Goal: Information Seeking & Learning: Learn about a topic

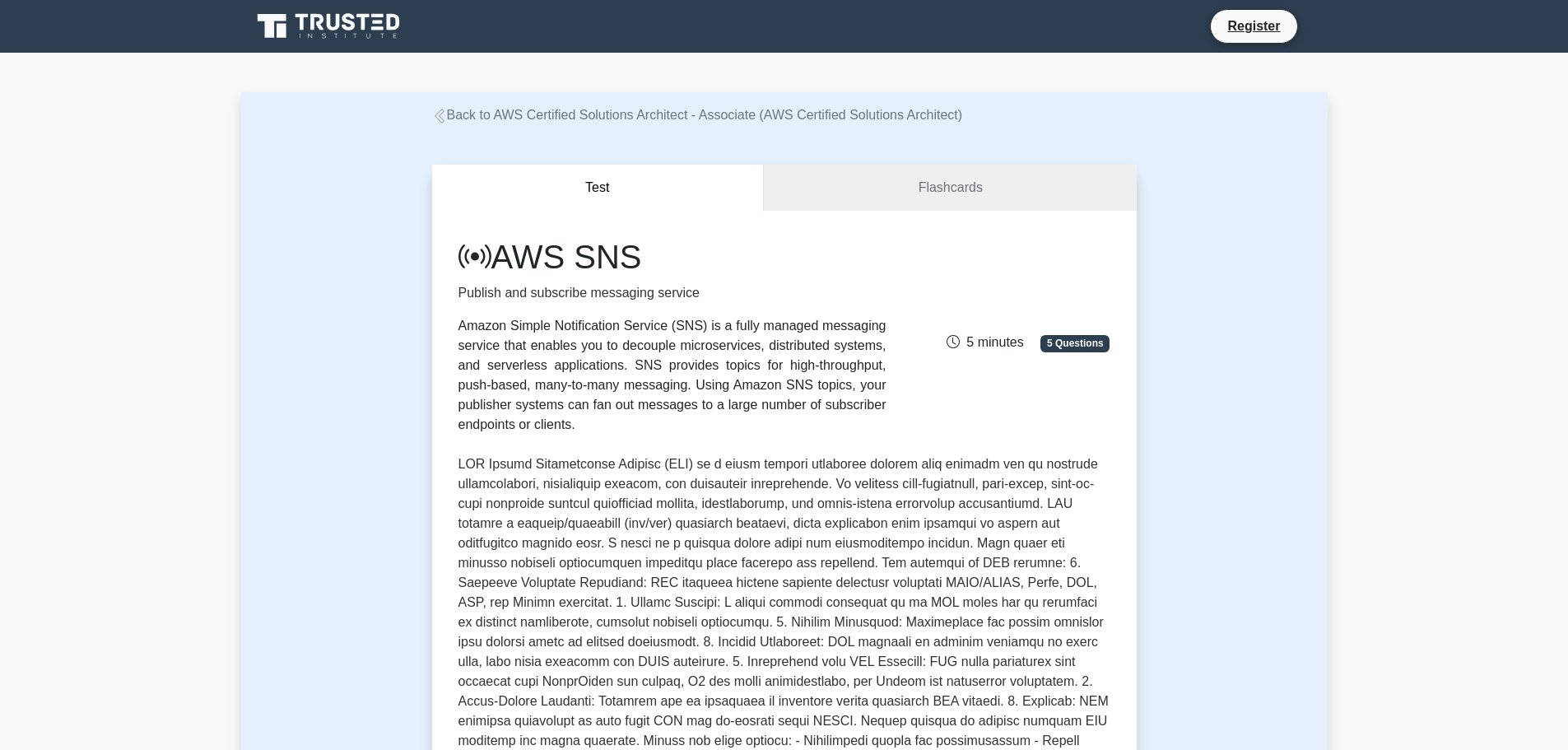
click at [359, 37] on icon at bounding box center [330, 26] width 158 height 32
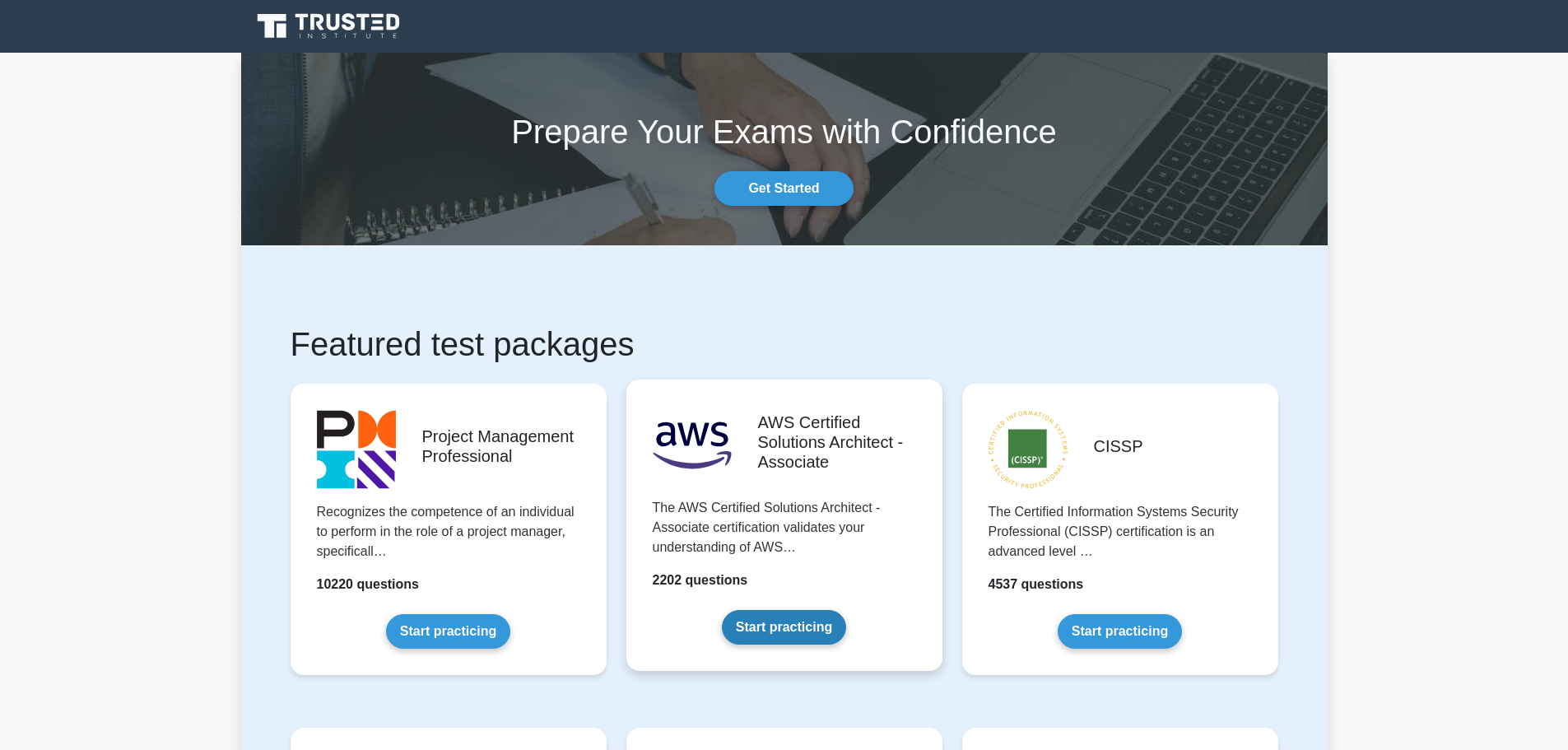
click at [772, 610] on link "Start practicing" at bounding box center [784, 627] width 124 height 34
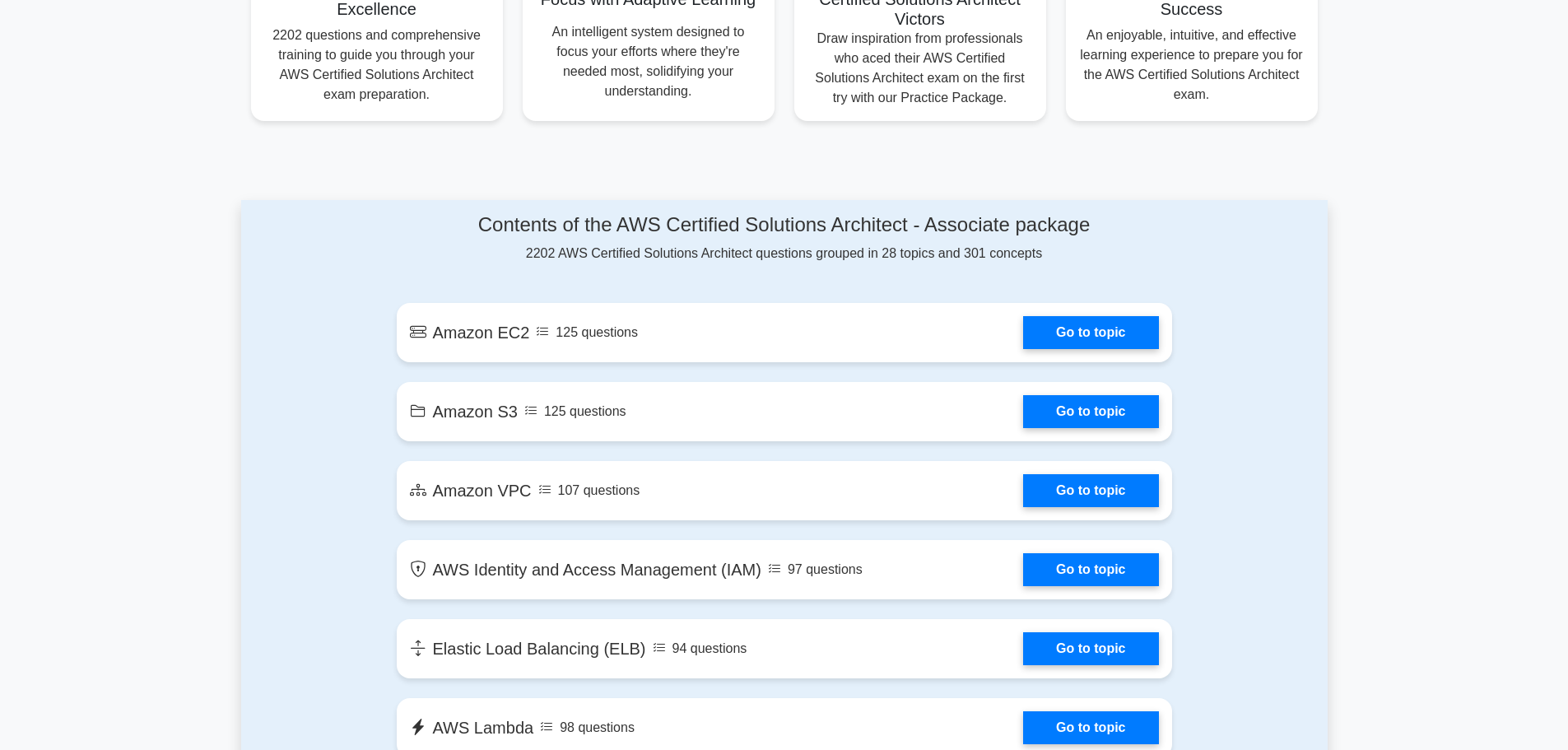
scroll to position [740, 0]
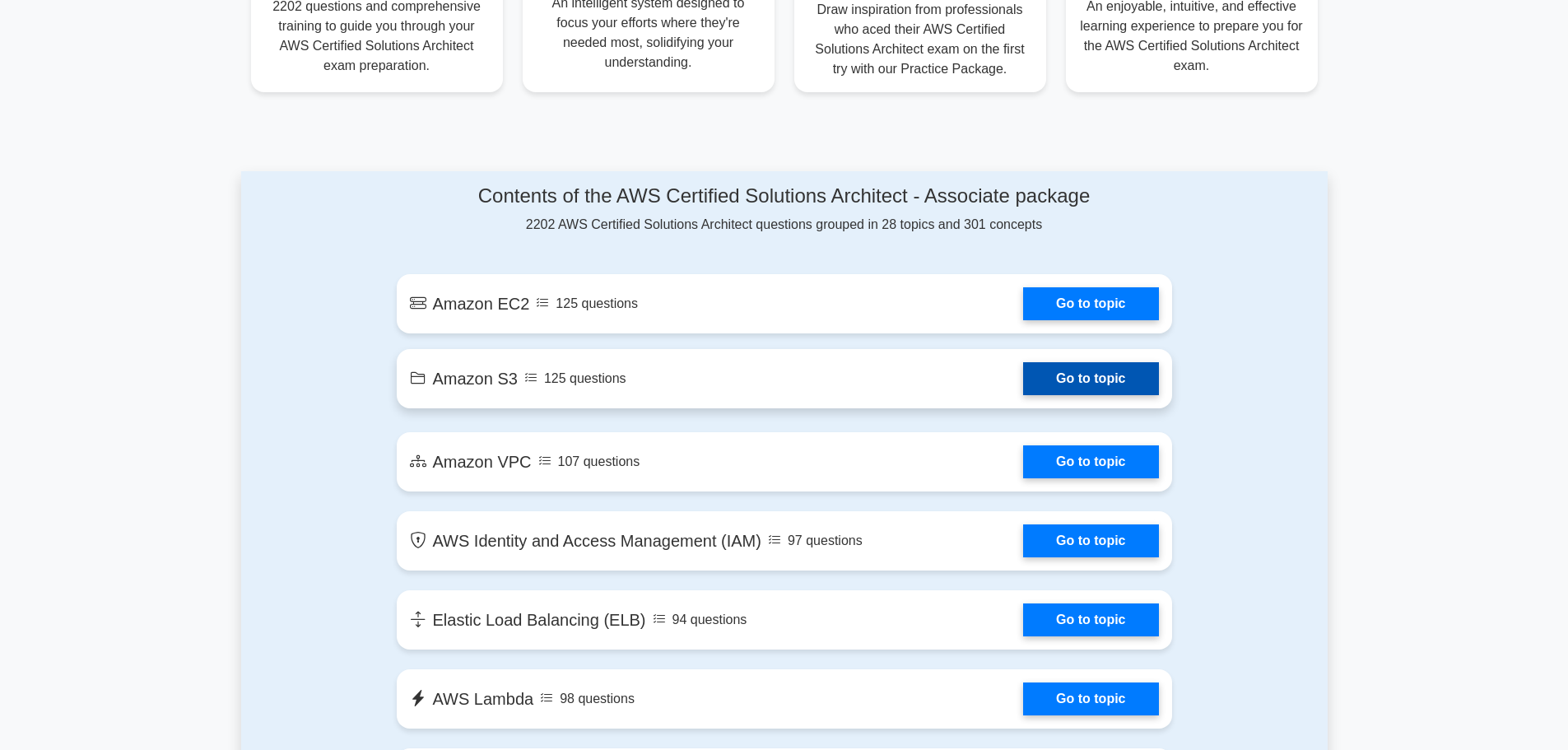
click at [1023, 375] on link "Go to topic" at bounding box center [1090, 378] width 135 height 33
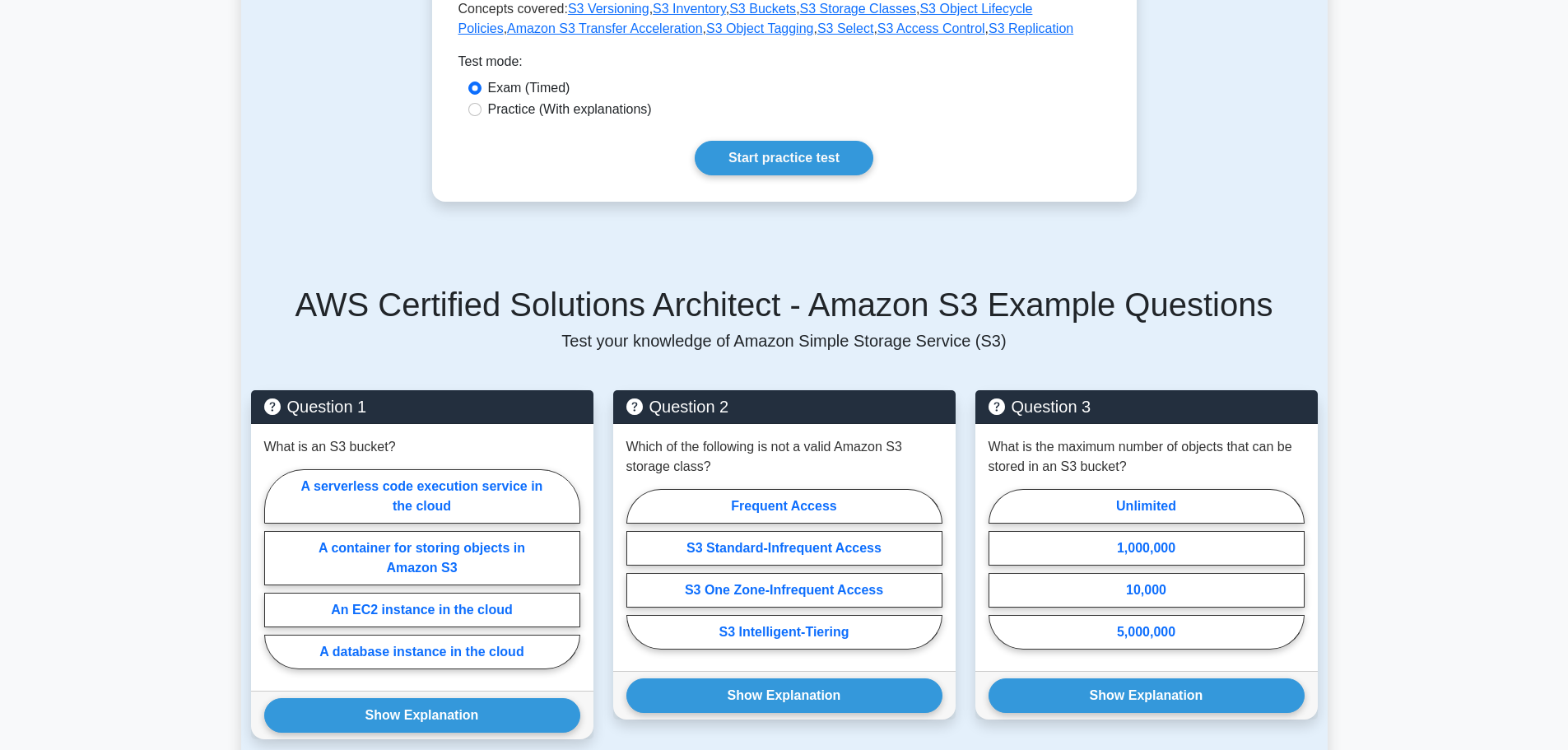
scroll to position [906, 0]
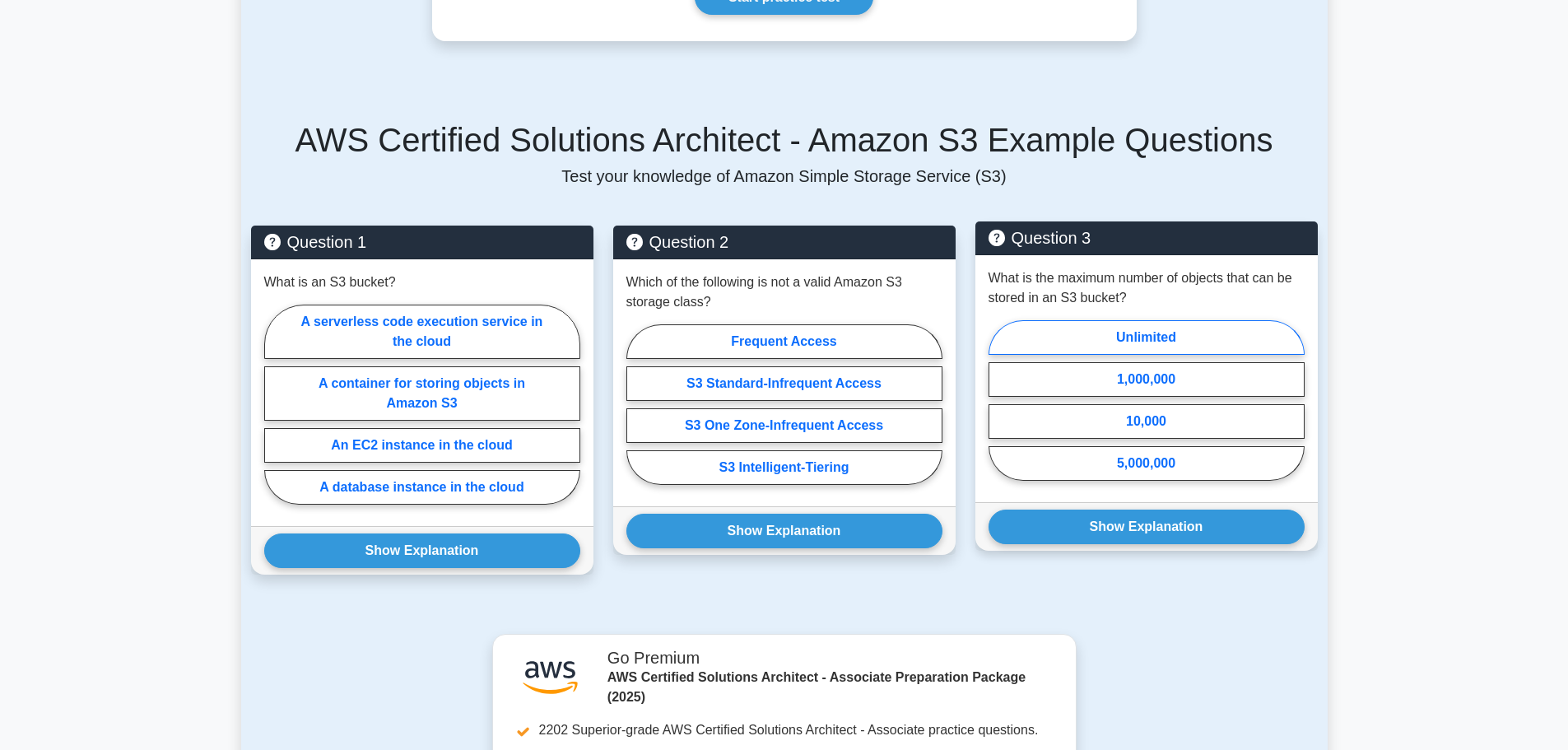
click at [1083, 320] on label "Unlimited" at bounding box center [1146, 337] width 316 height 34
click at [999, 400] on input "Unlimited" at bounding box center [994, 405] width 11 height 11
radio input "true"
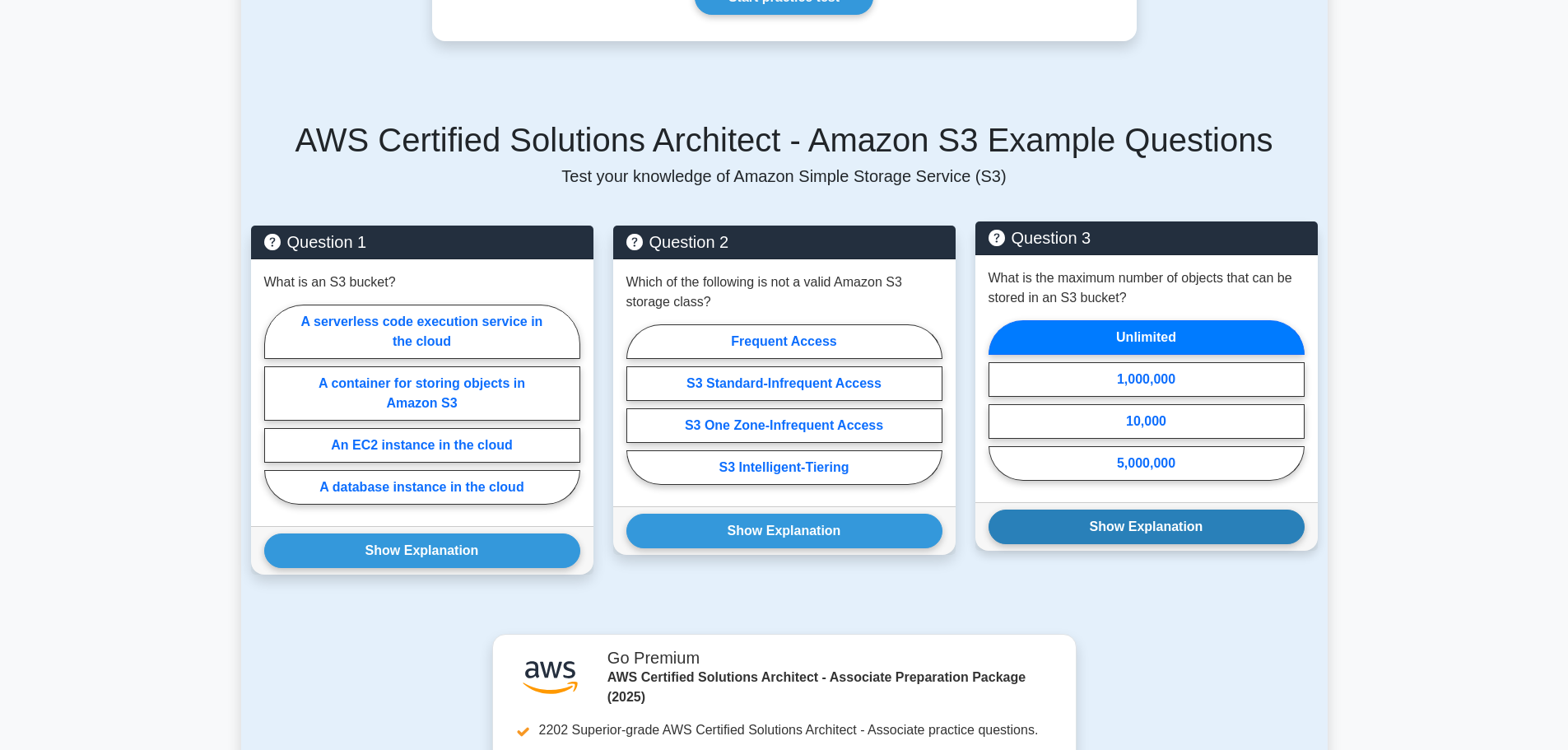
click at [1152, 510] on button "Show Explanation" at bounding box center [1146, 526] width 316 height 34
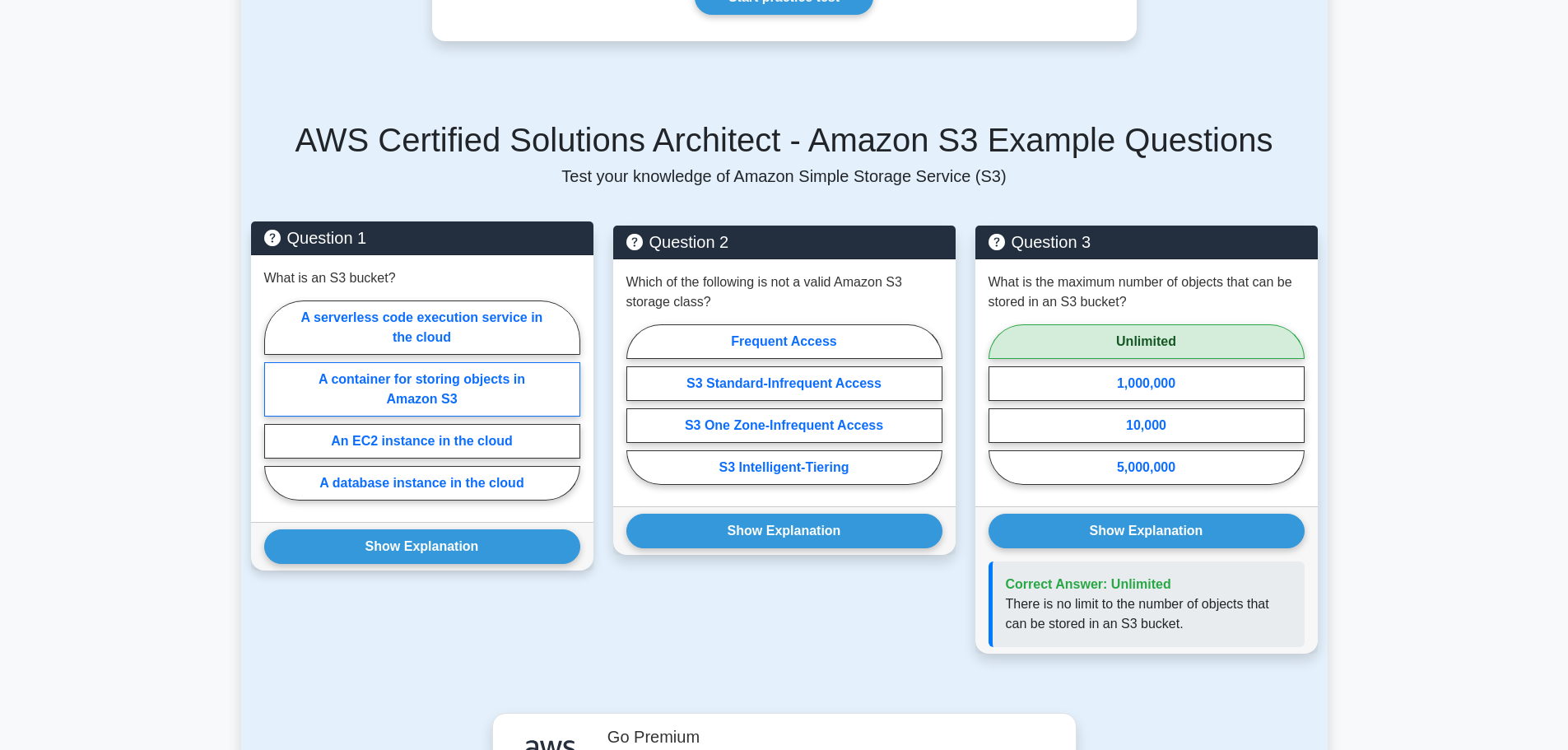
click at [354, 366] on label "A container for storing objects in Amazon S3" at bounding box center [421, 390] width 316 height 55
click at [275, 400] on input "A container for storing objects in Amazon S3" at bounding box center [269, 405] width 11 height 11
radio input "true"
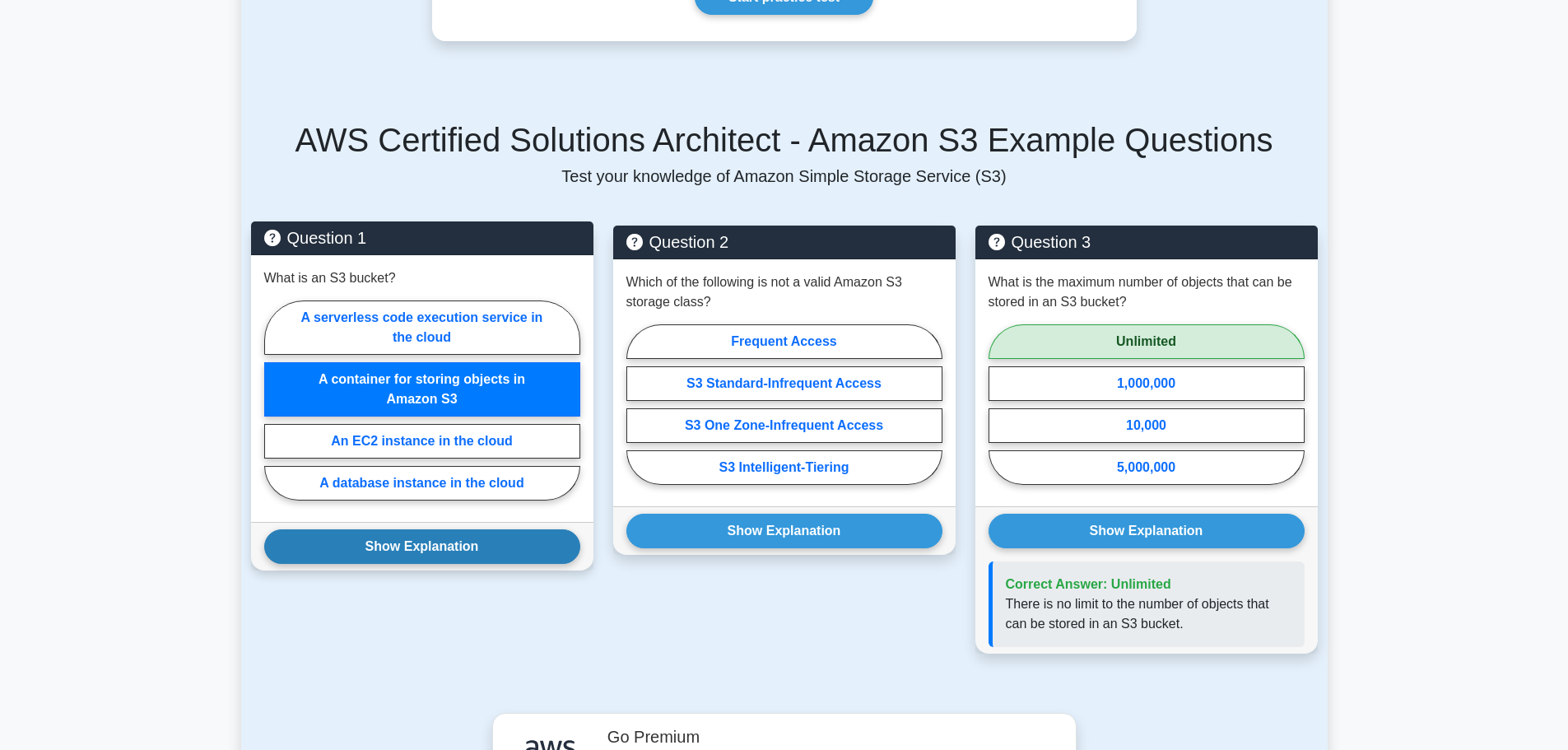
click at [421, 541] on button "Show Explanation" at bounding box center [421, 546] width 316 height 34
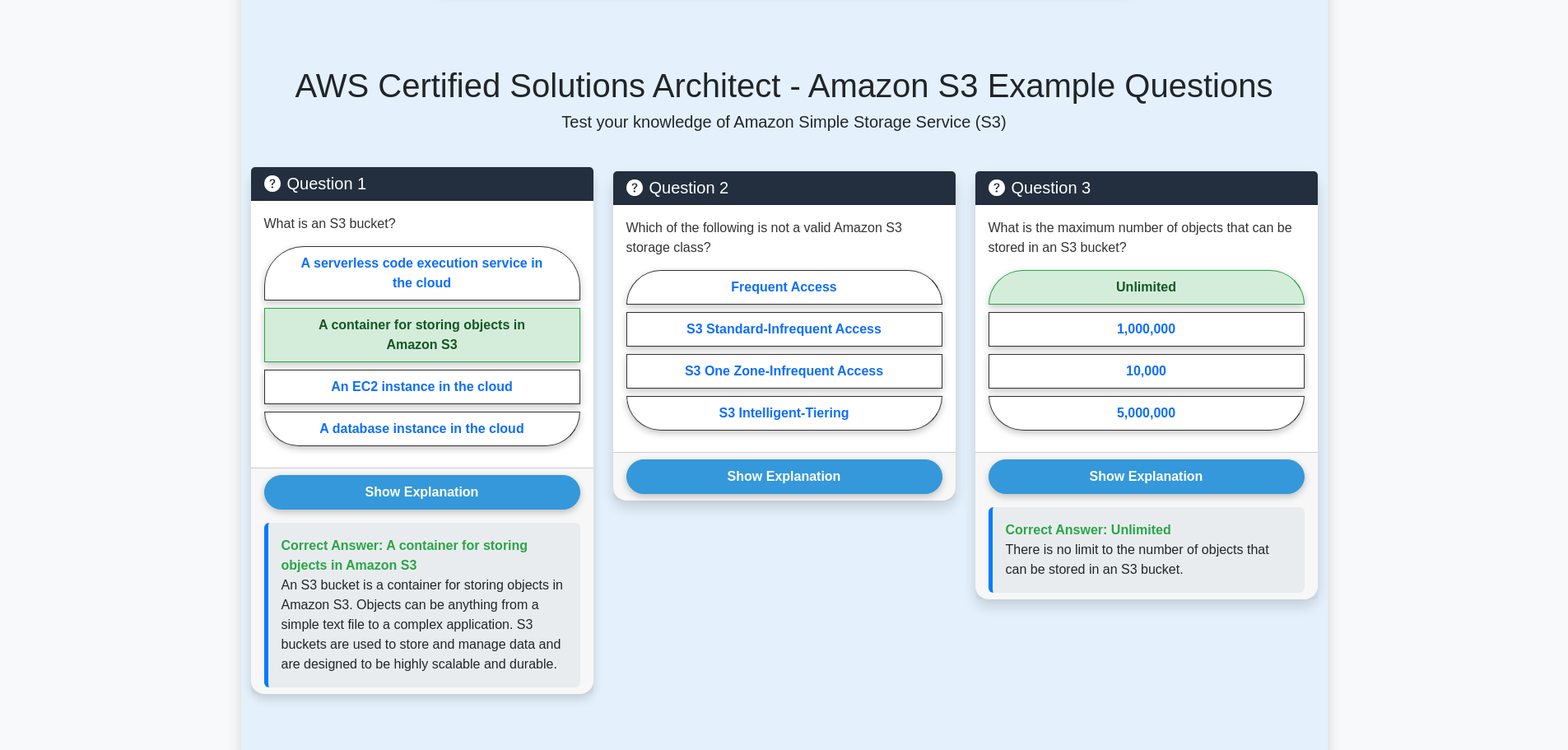
scroll to position [987, 0]
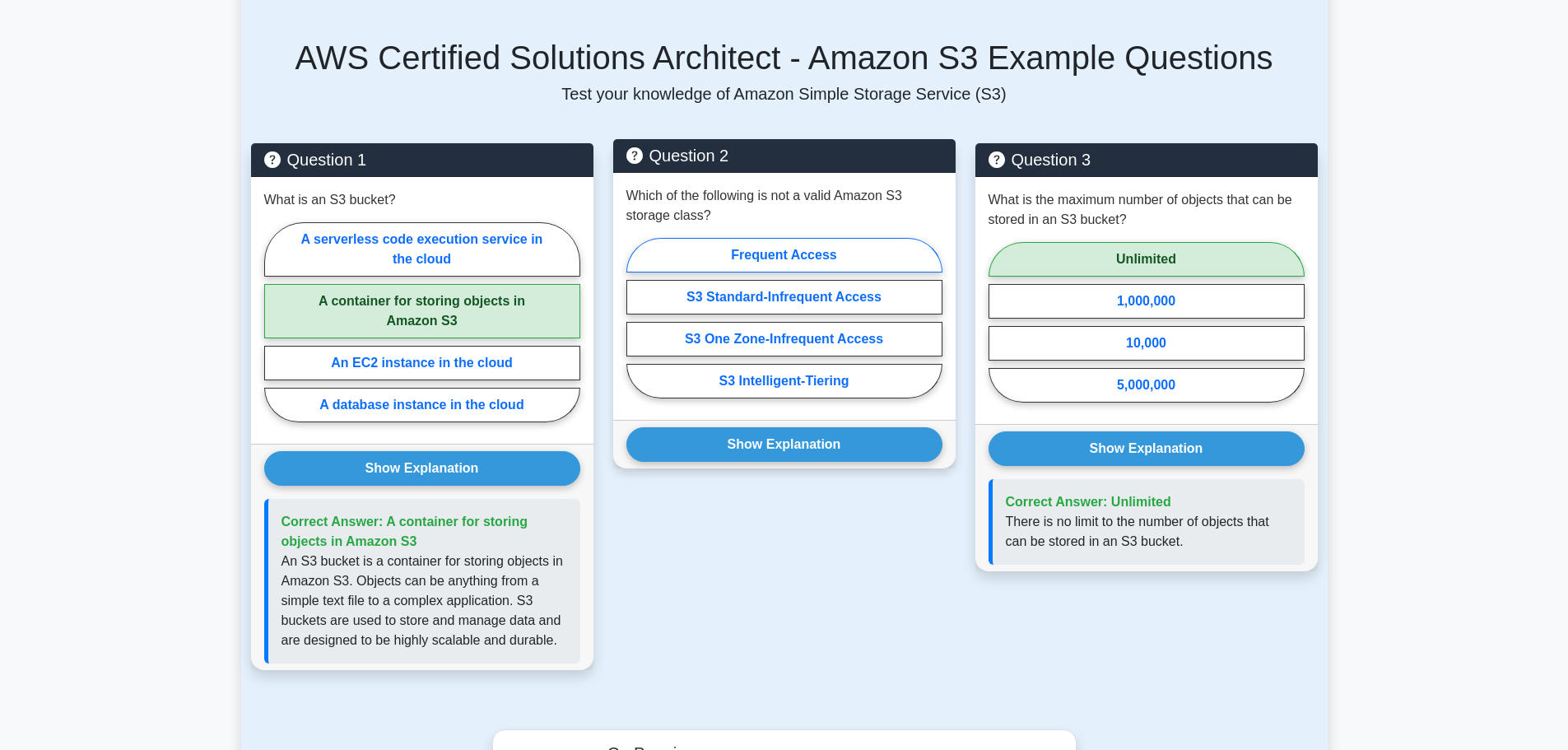
click at [819, 237] on label "Frequent Access" at bounding box center [784, 254] width 316 height 34
click at [637, 317] on input "Frequent Access" at bounding box center [631, 323] width 11 height 11
radio input "true"
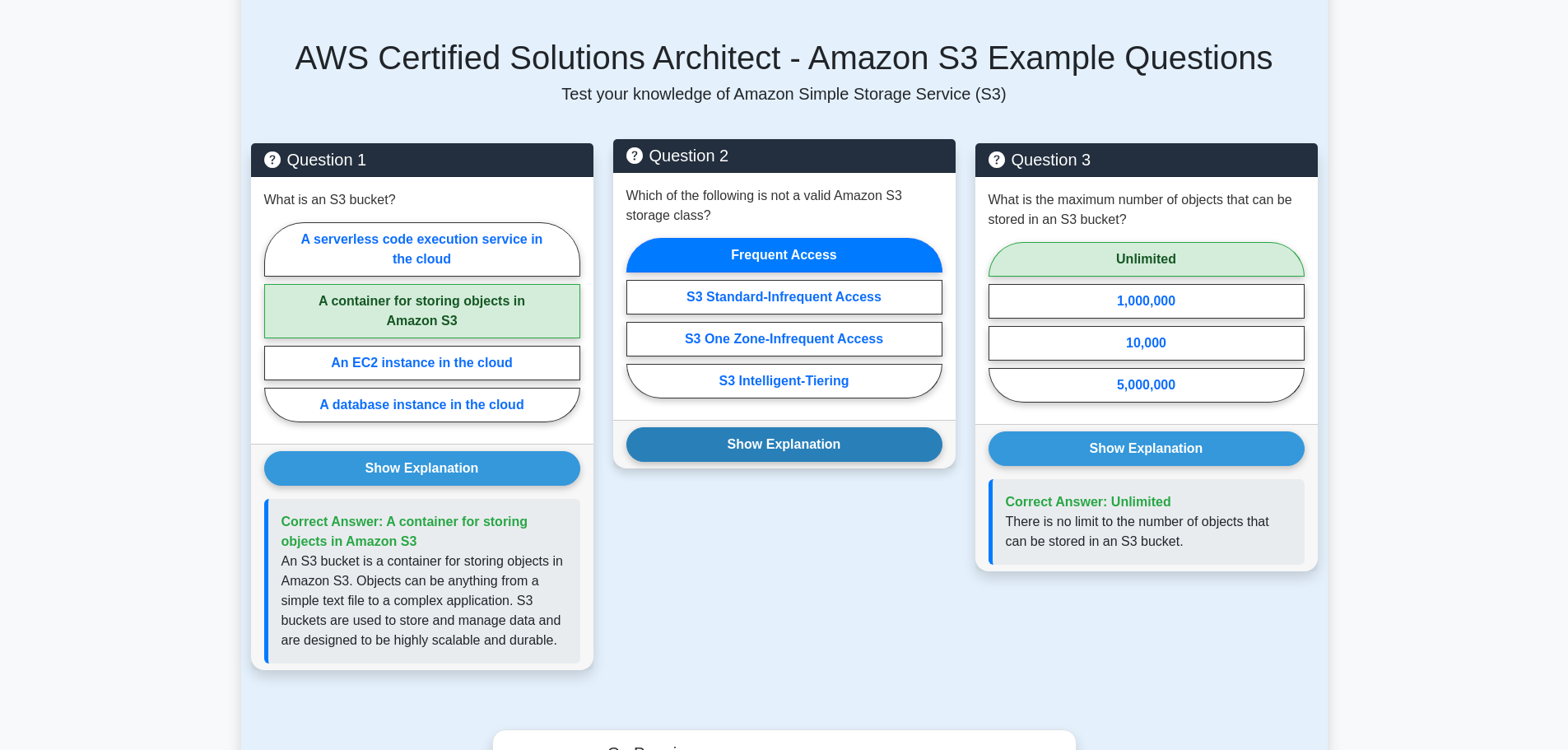
click at [805, 427] on button "Show Explanation" at bounding box center [784, 444] width 316 height 34
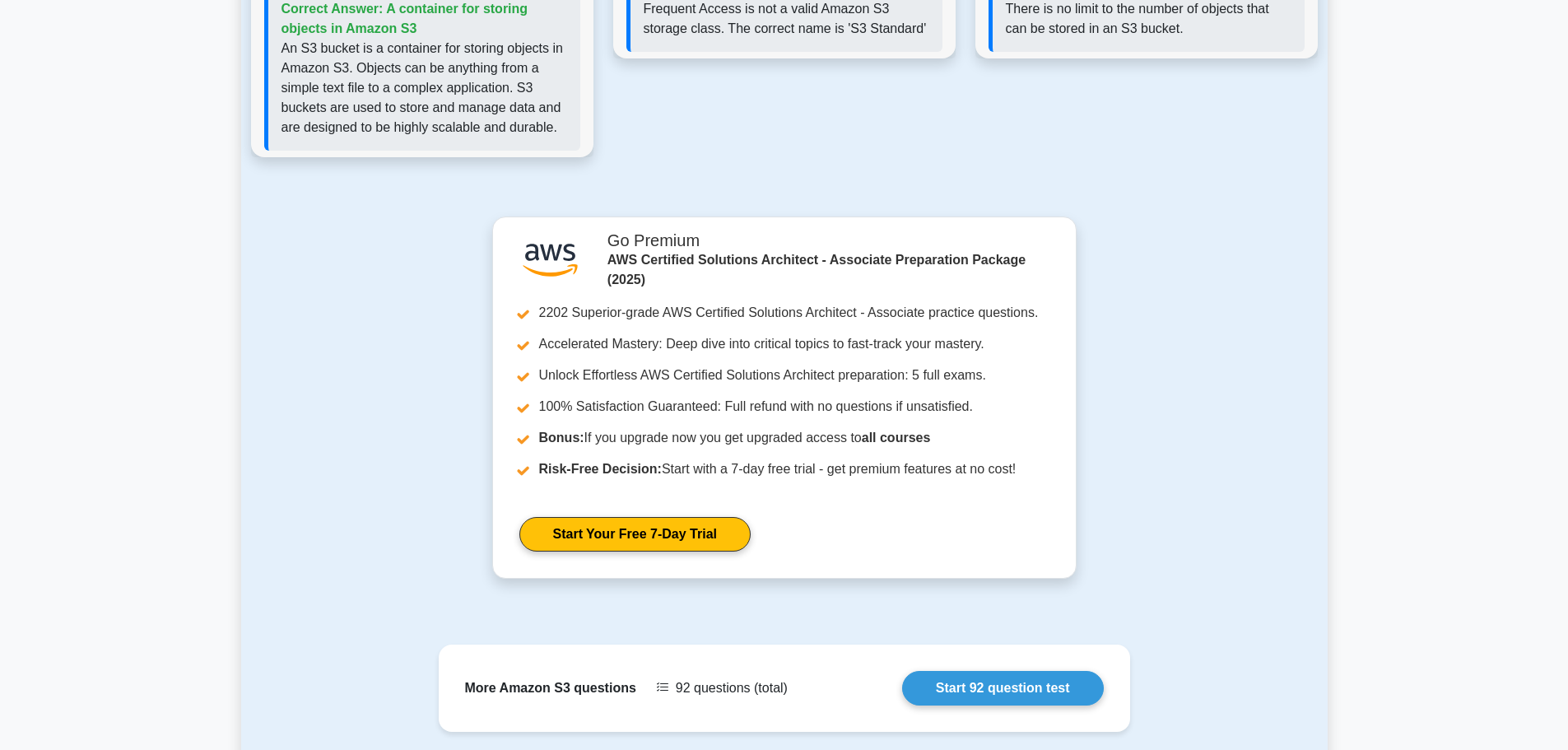
scroll to position [1743, 0]
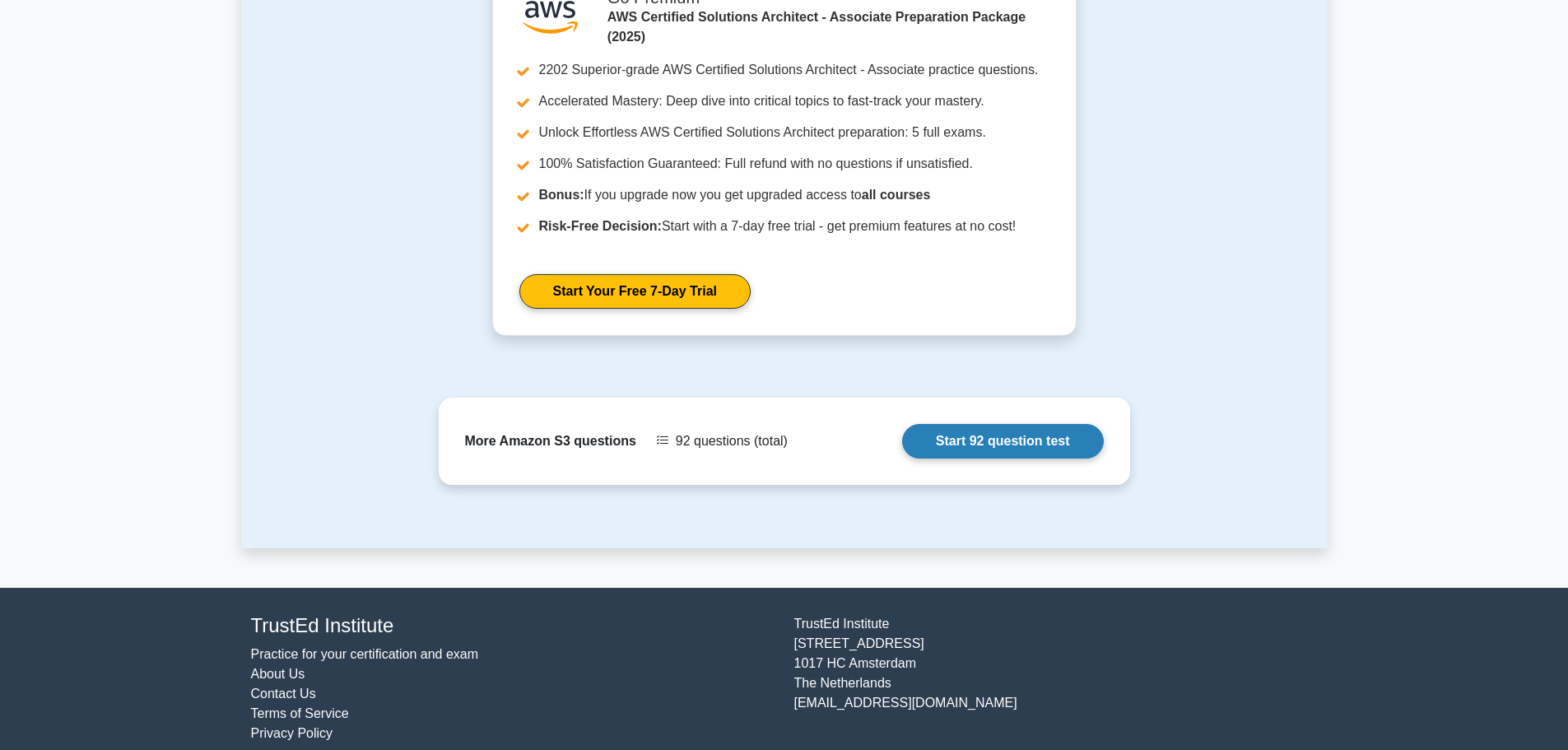
click at [1033, 428] on link "Start 92 question test" at bounding box center [1003, 441] width 201 height 34
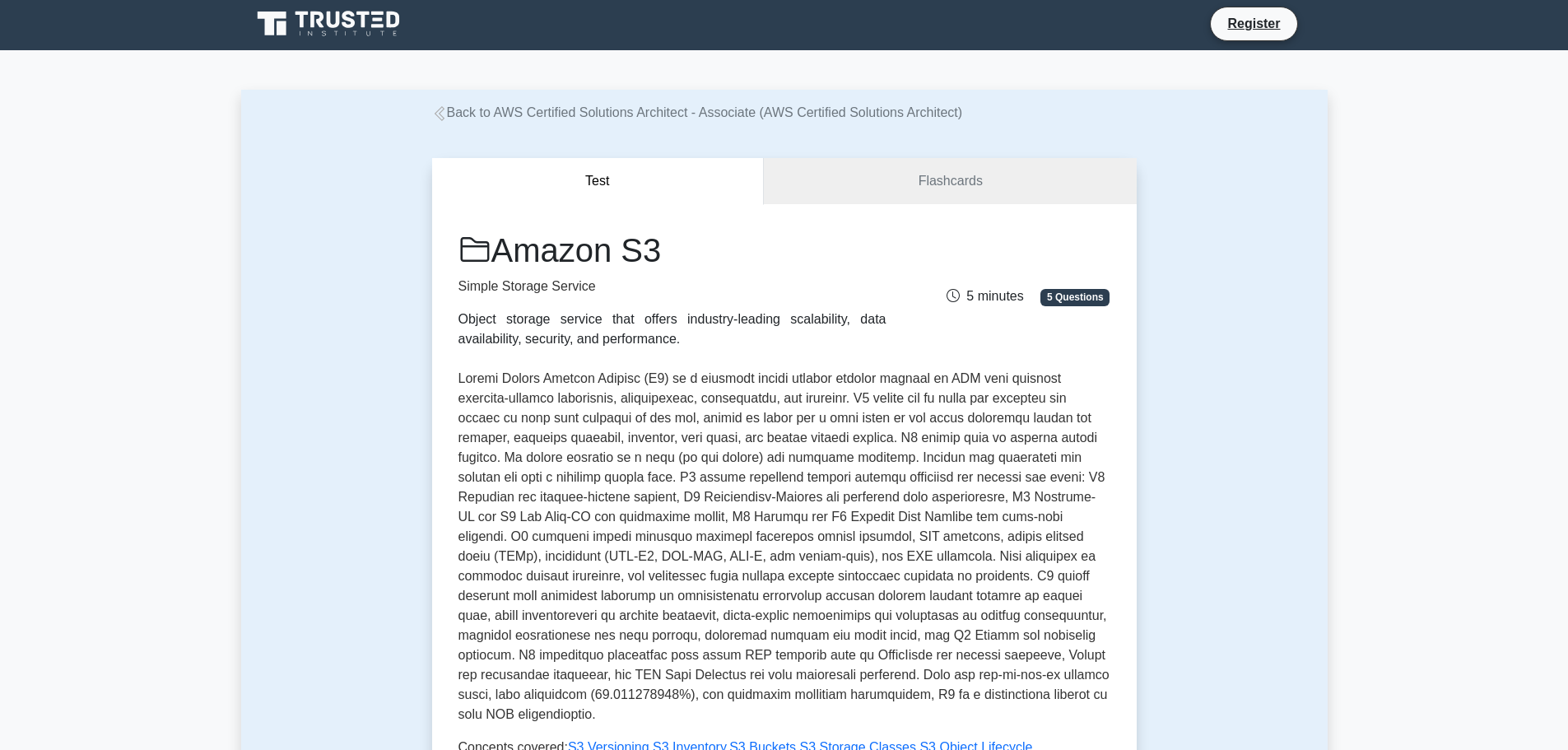
scroll to position [0, 0]
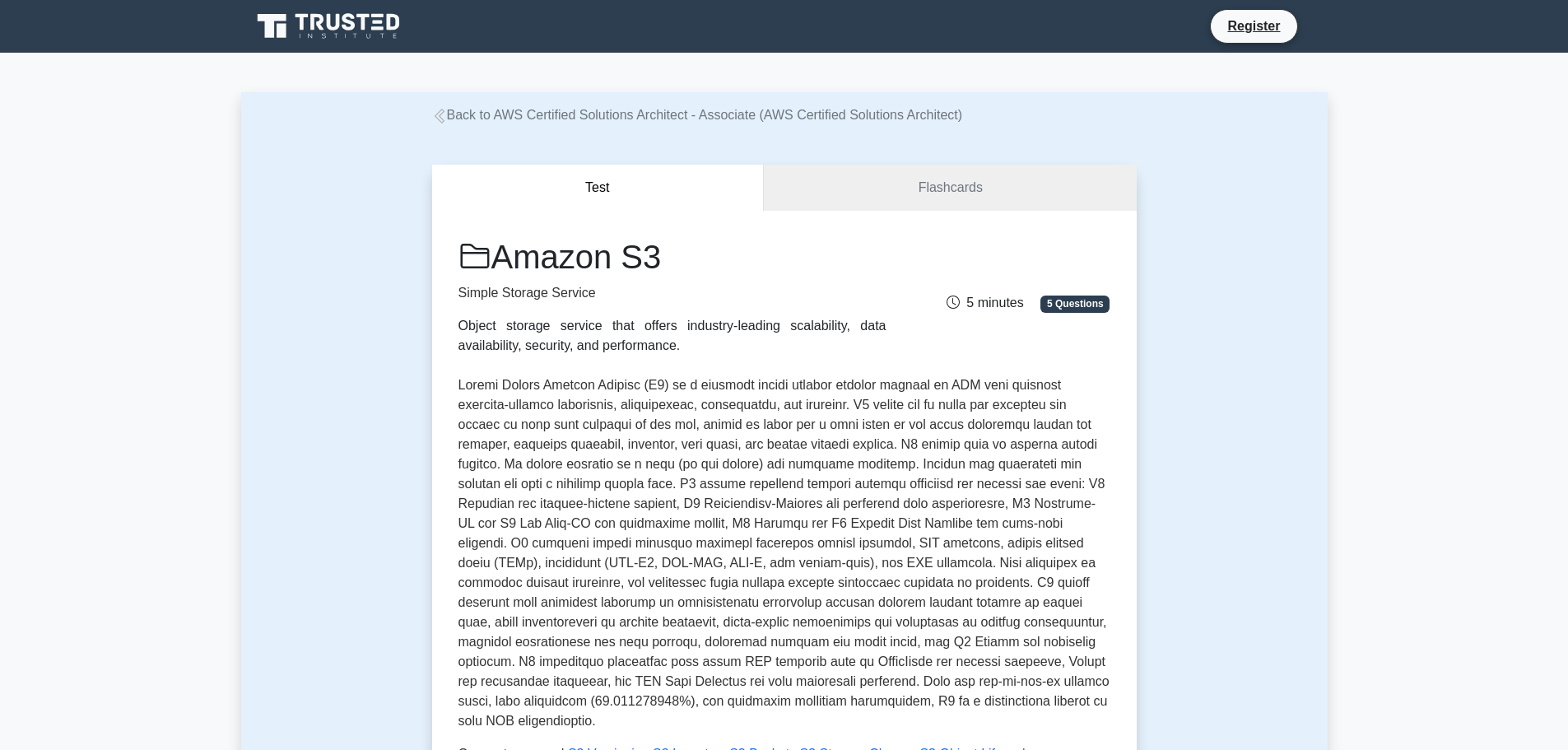
click at [358, 27] on icon at bounding box center [330, 26] width 158 height 32
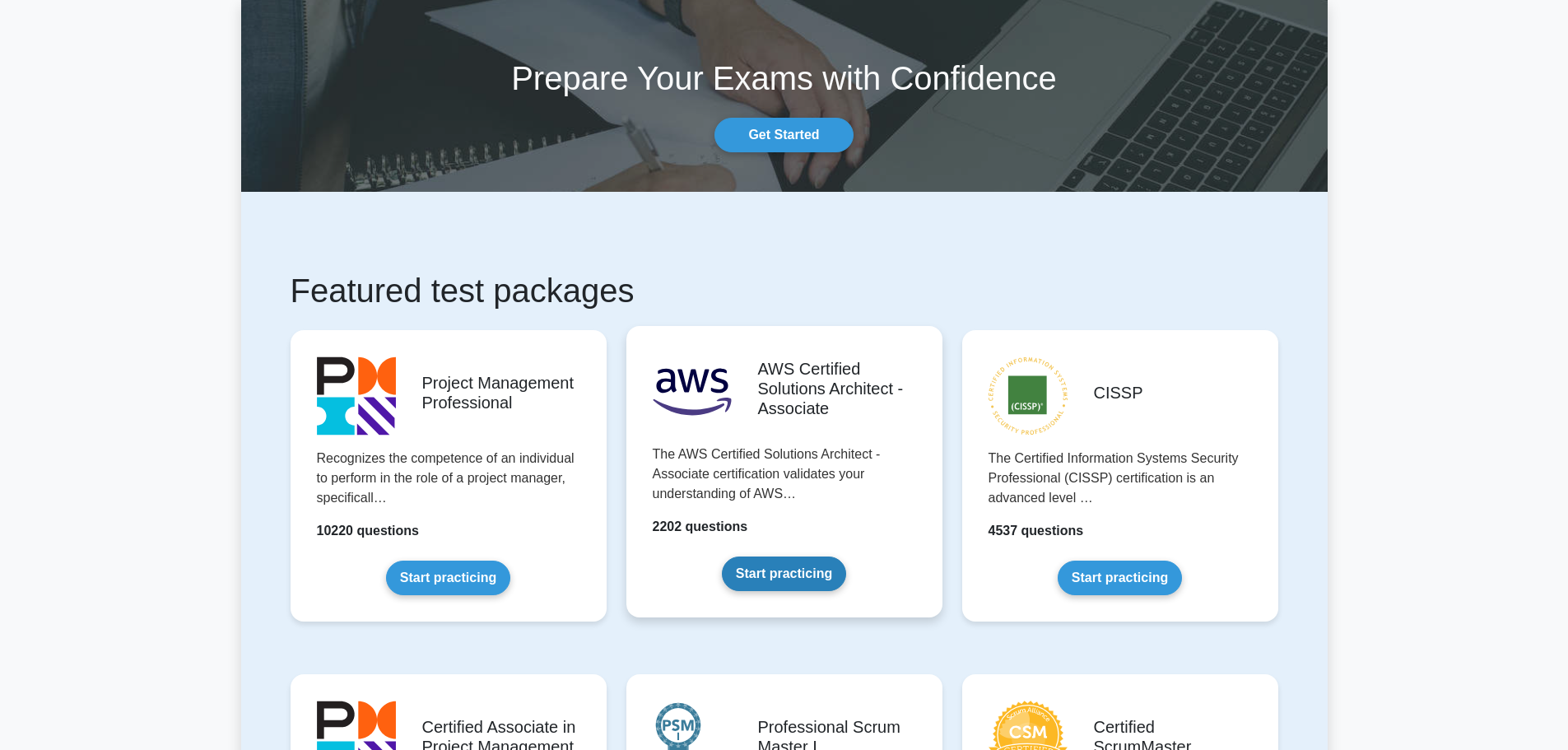
scroll to position [83, 0]
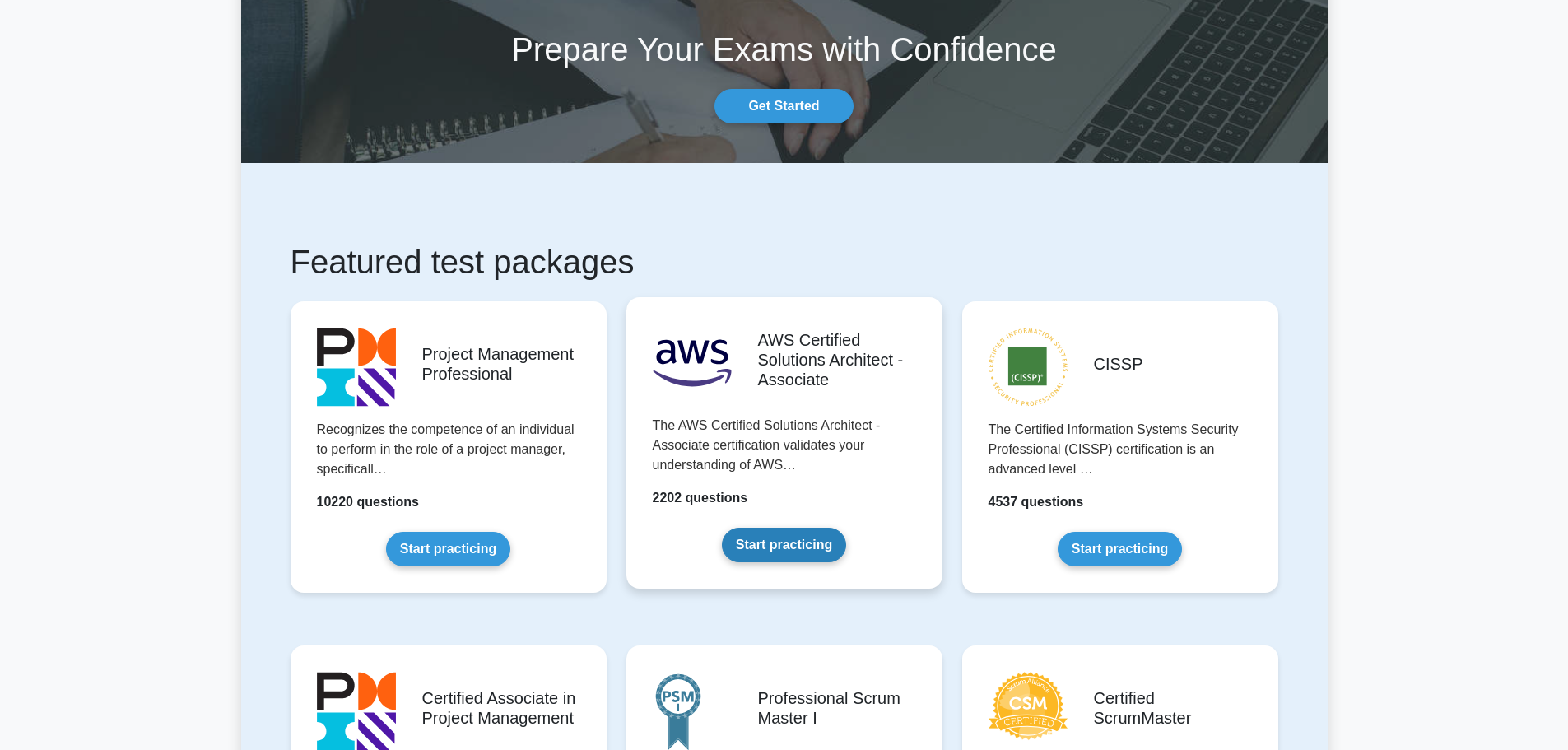
click at [792, 528] on link "Start practicing" at bounding box center [784, 544] width 124 height 34
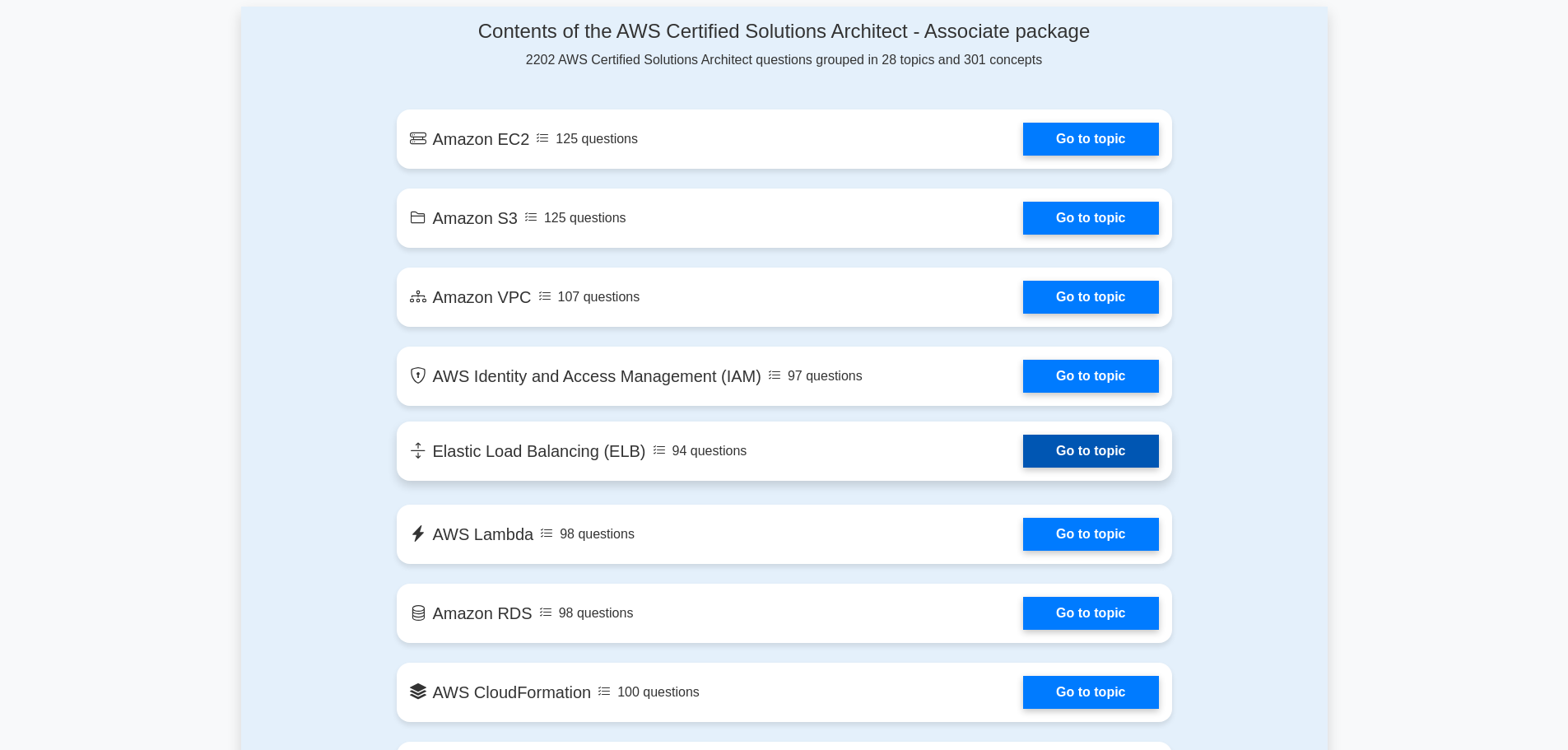
scroll to position [987, 0]
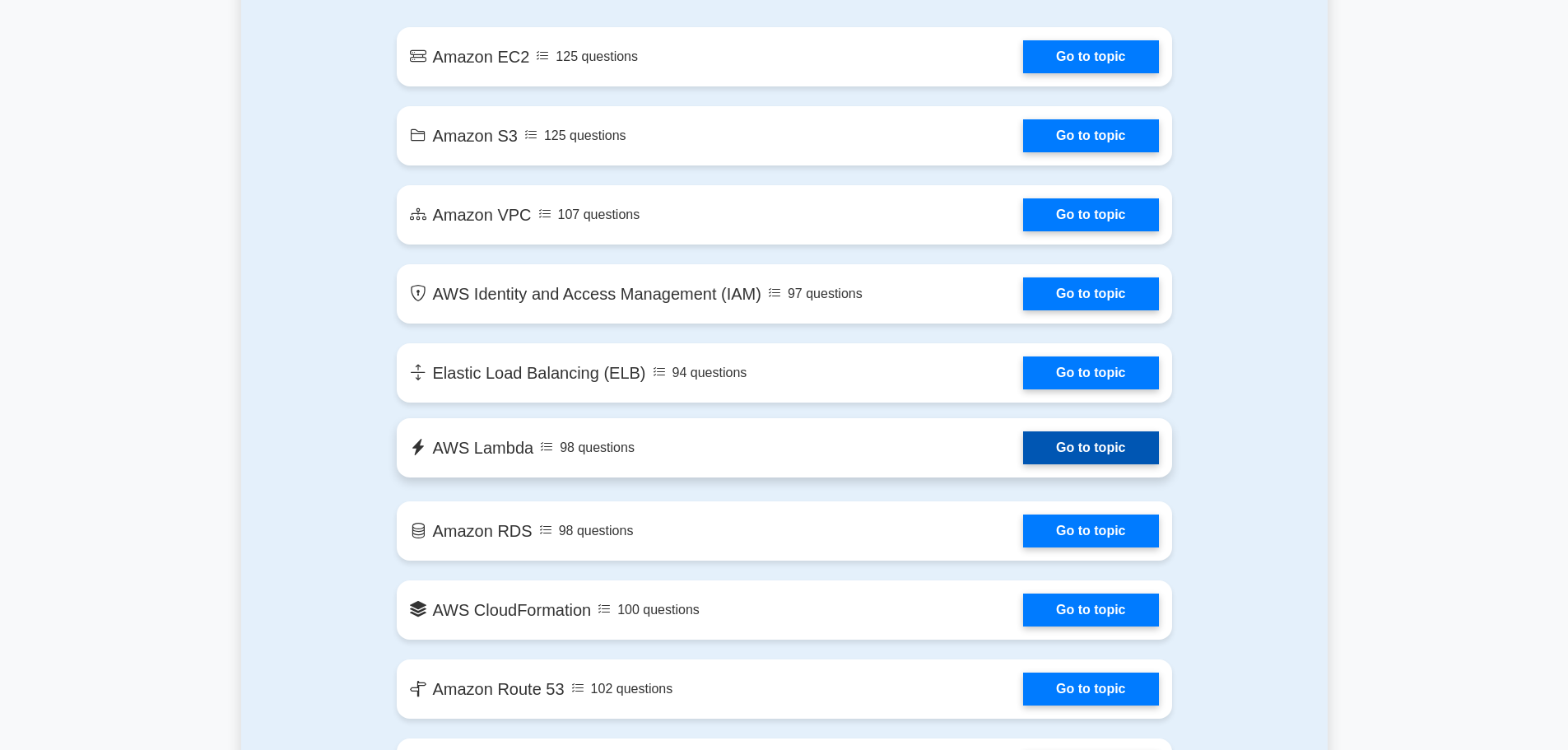
click at [1023, 450] on link "Go to topic" at bounding box center [1090, 447] width 135 height 33
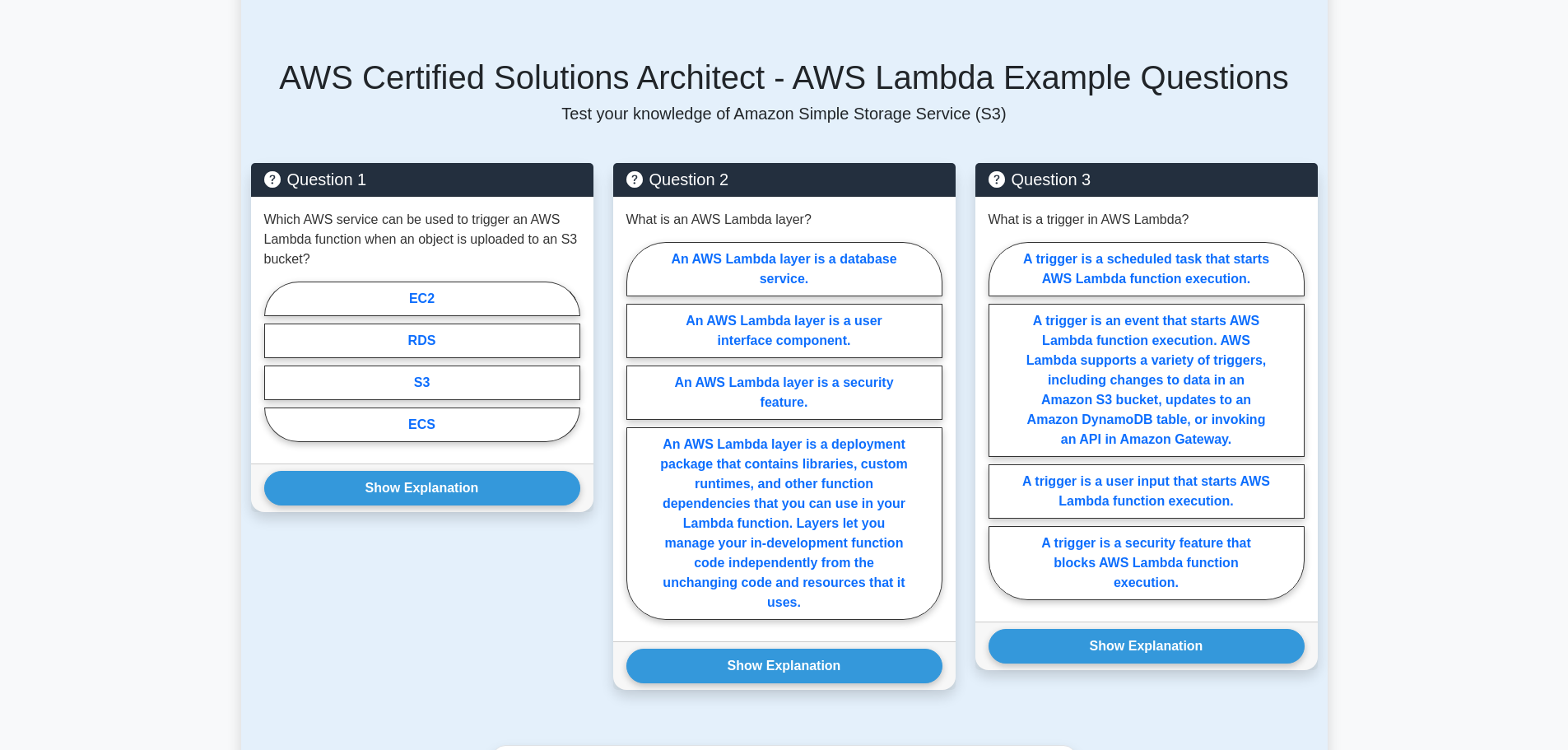
scroll to position [906, 0]
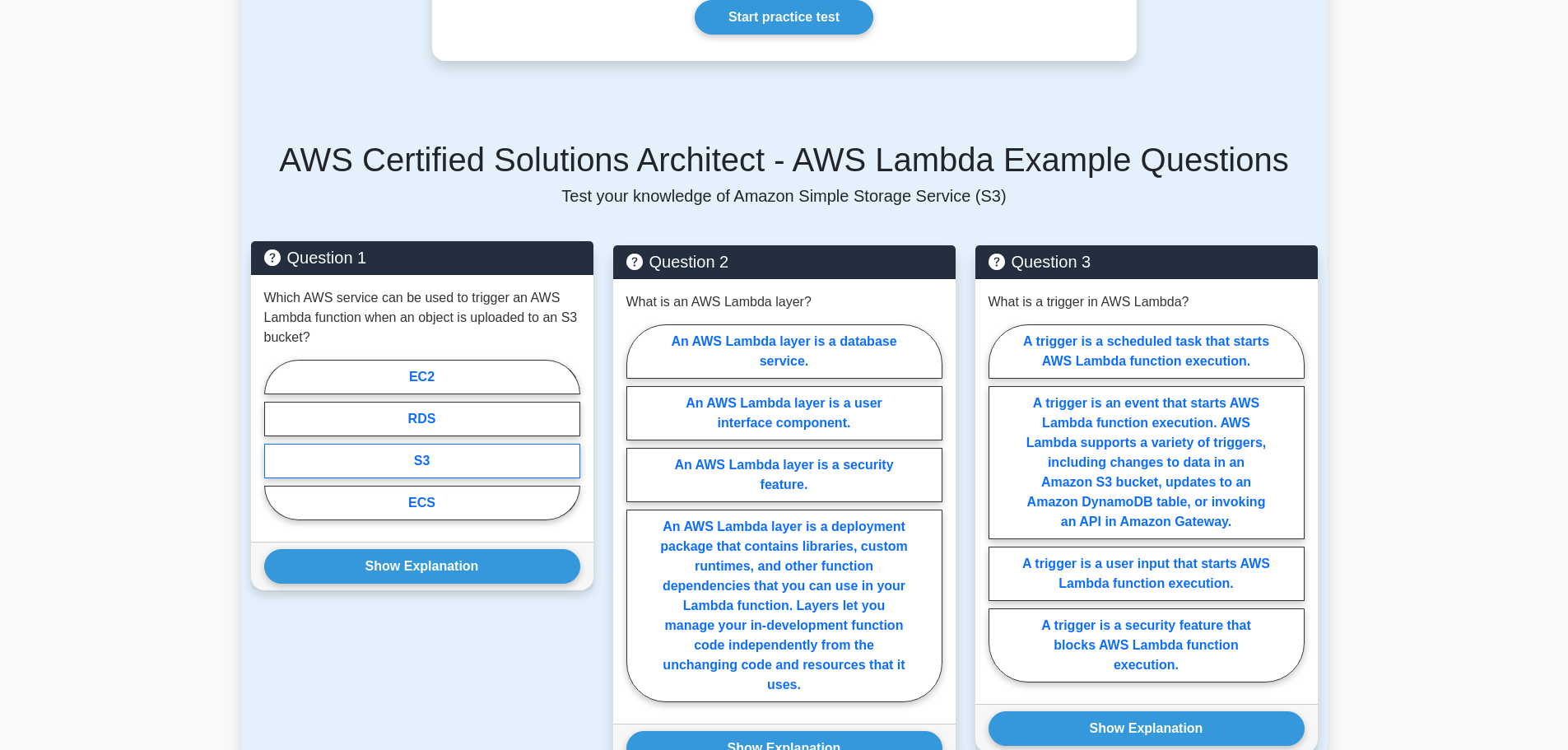
click at [483, 470] on label "S3" at bounding box center [421, 460] width 316 height 34
click at [275, 450] on input "S3" at bounding box center [269, 445] width 11 height 11
radio input "true"
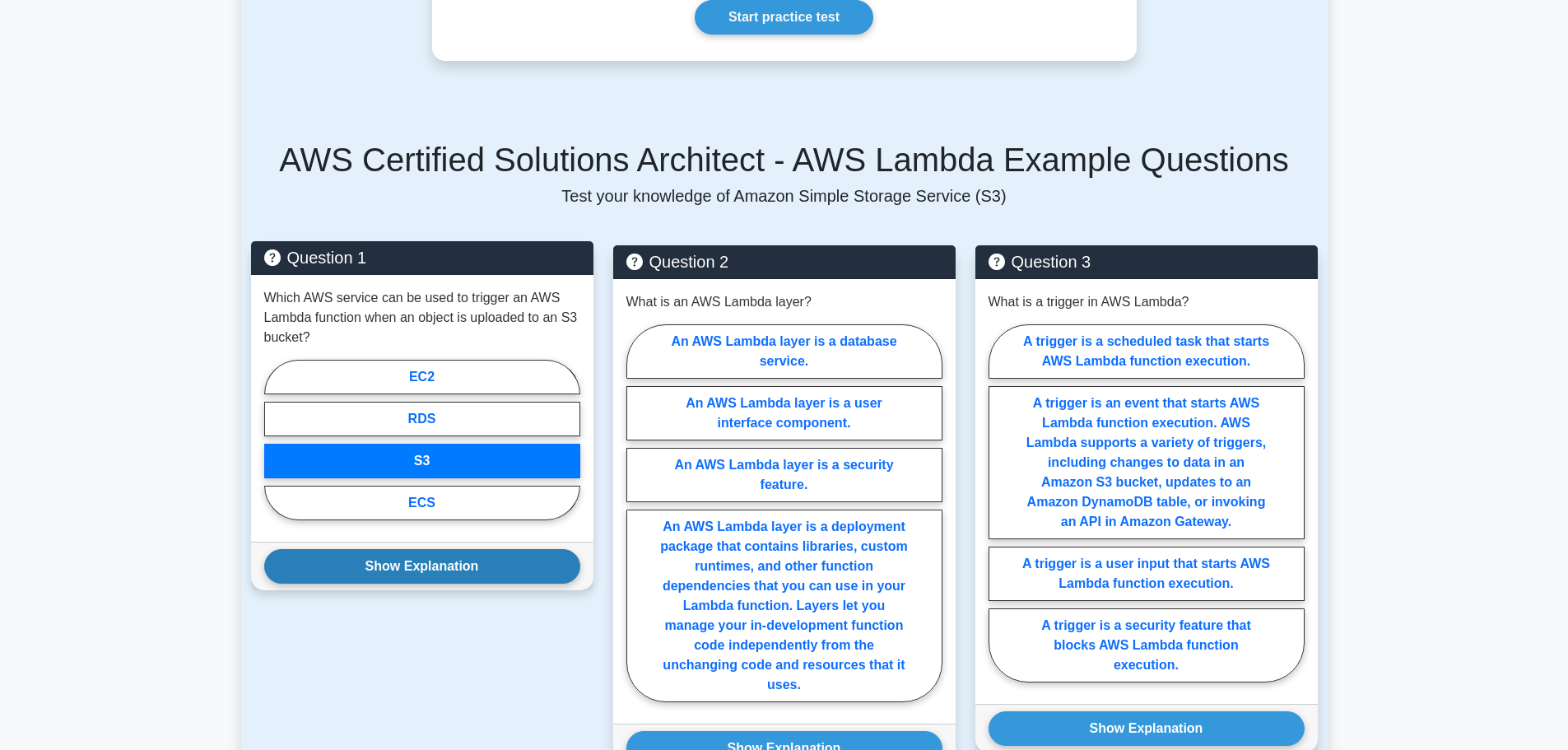
click at [475, 565] on button "Show Explanation" at bounding box center [421, 565] width 316 height 34
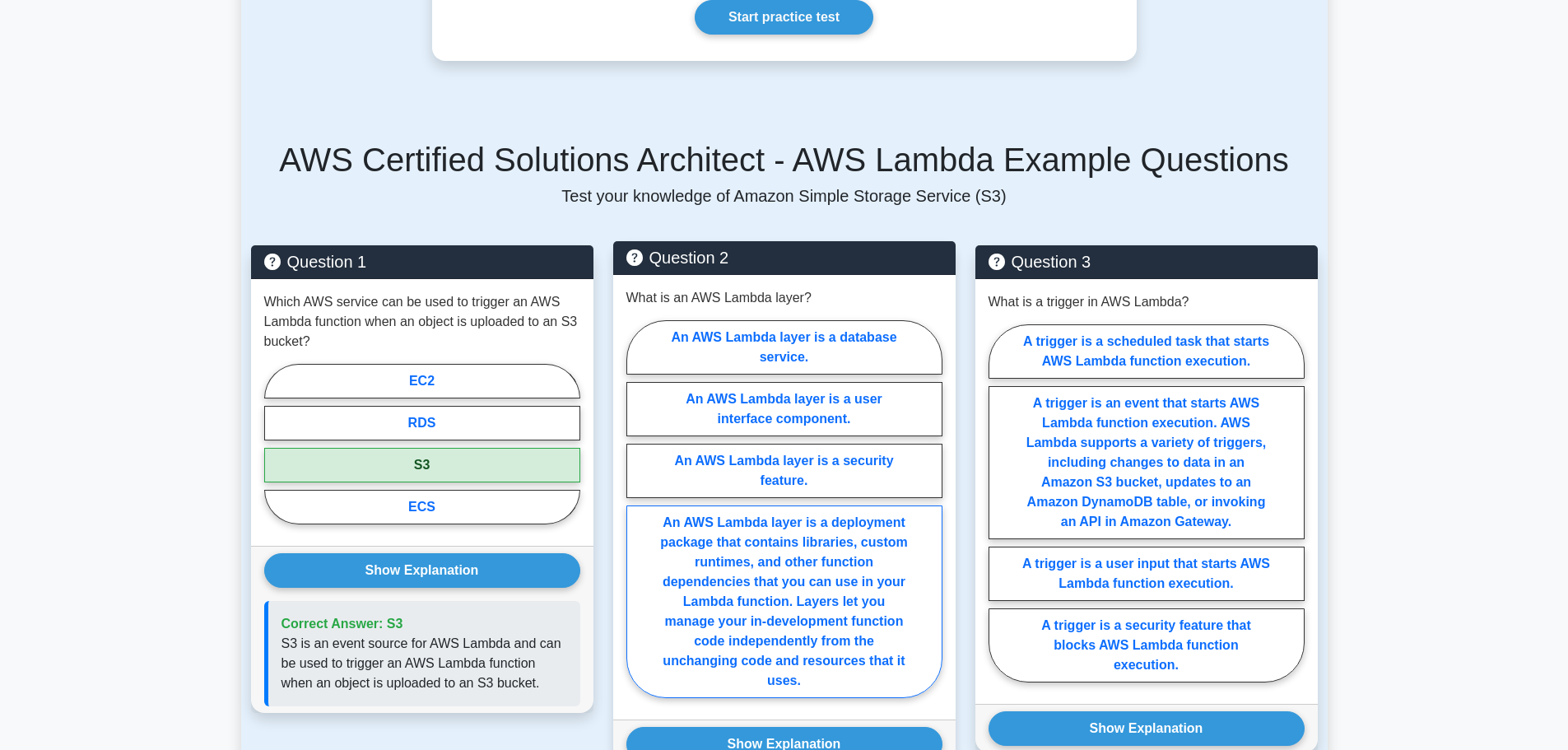
click at [810, 554] on label "An AWS Lambda layer is a deployment package that contains libraries, custom run…" at bounding box center [784, 601] width 316 height 193
click at [637, 520] on input "An AWS Lambda layer is a deployment package that contains libraries, custom run…" at bounding box center [631, 513] width 11 height 11
radio input "true"
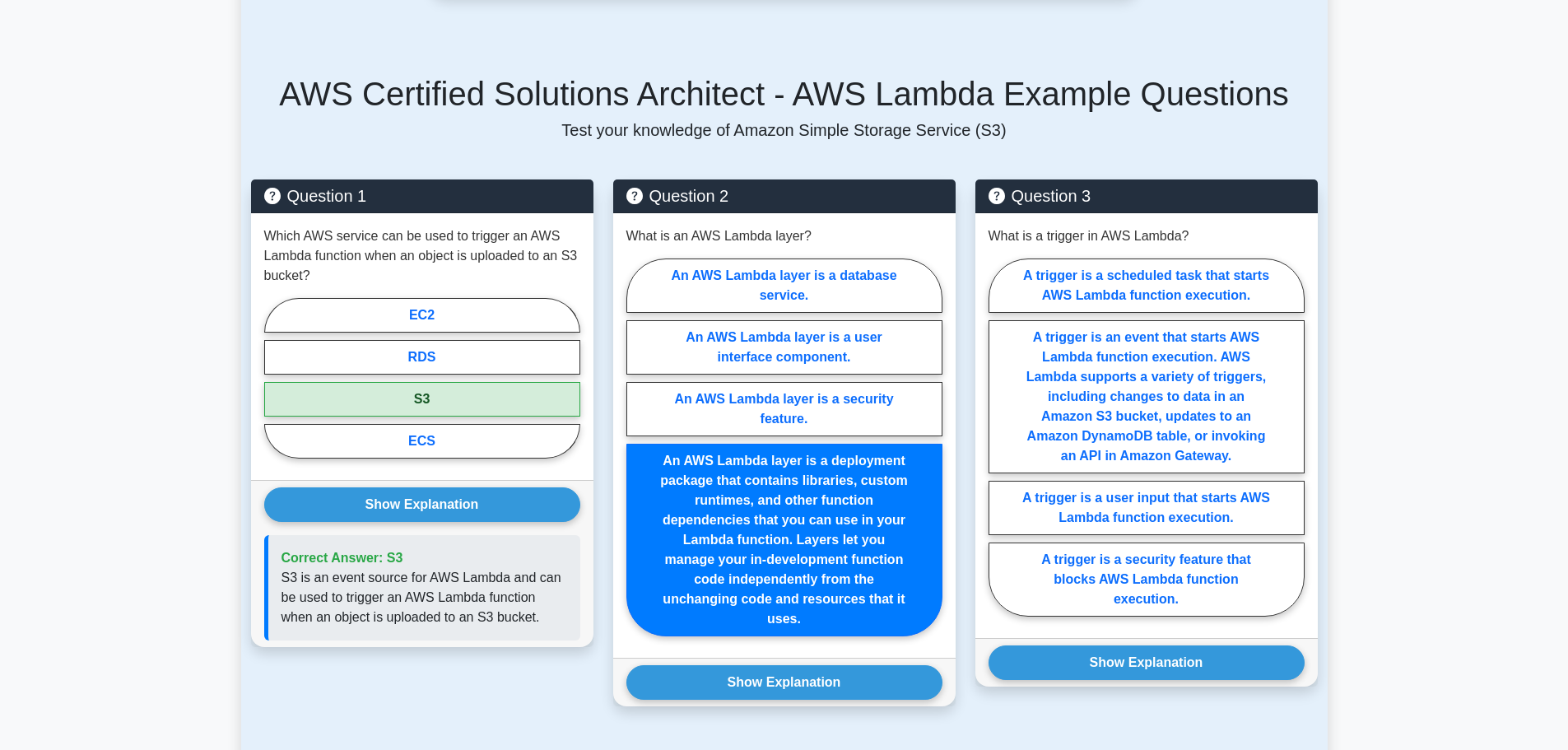
scroll to position [1070, 0]
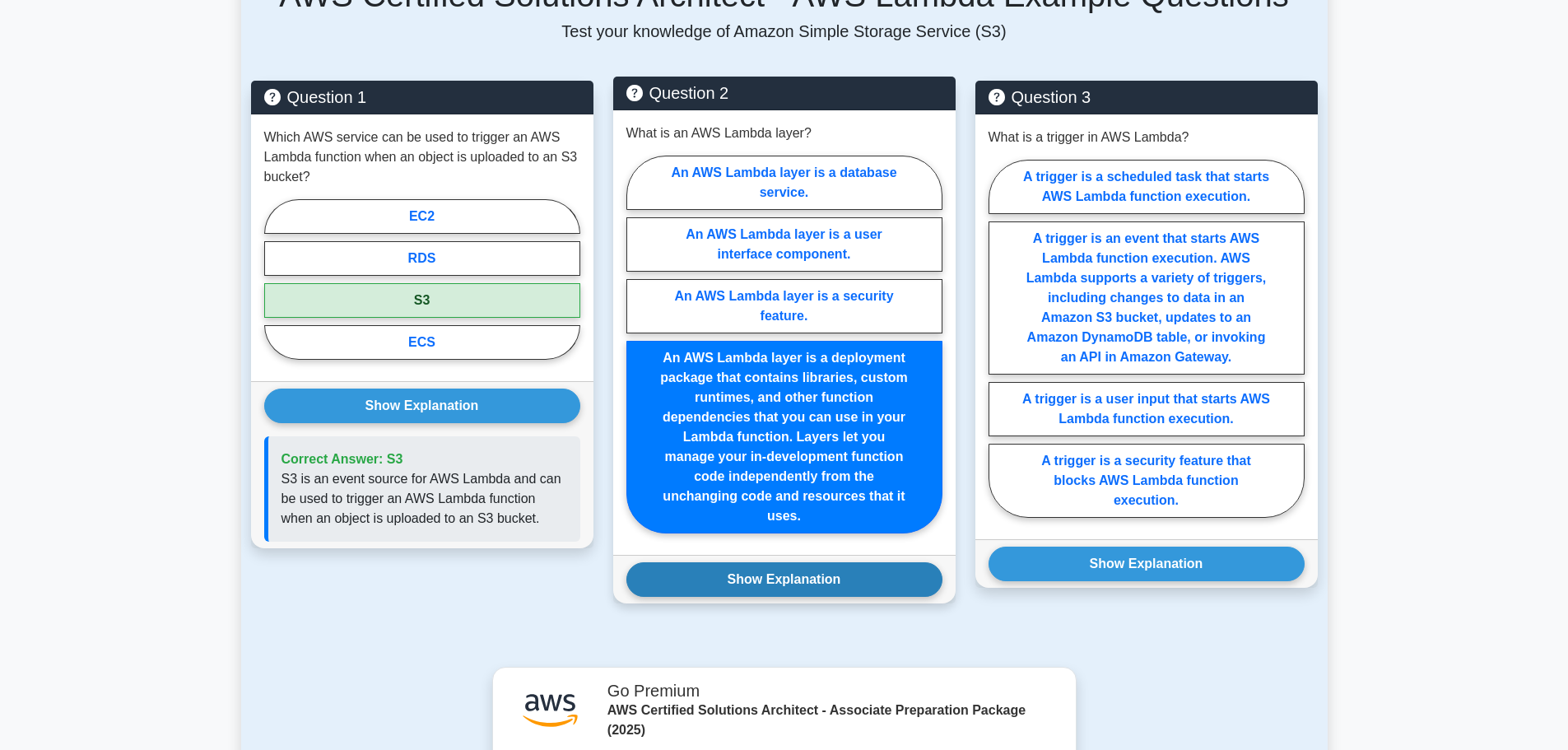
click at [809, 585] on button "Show Explanation" at bounding box center [784, 579] width 316 height 34
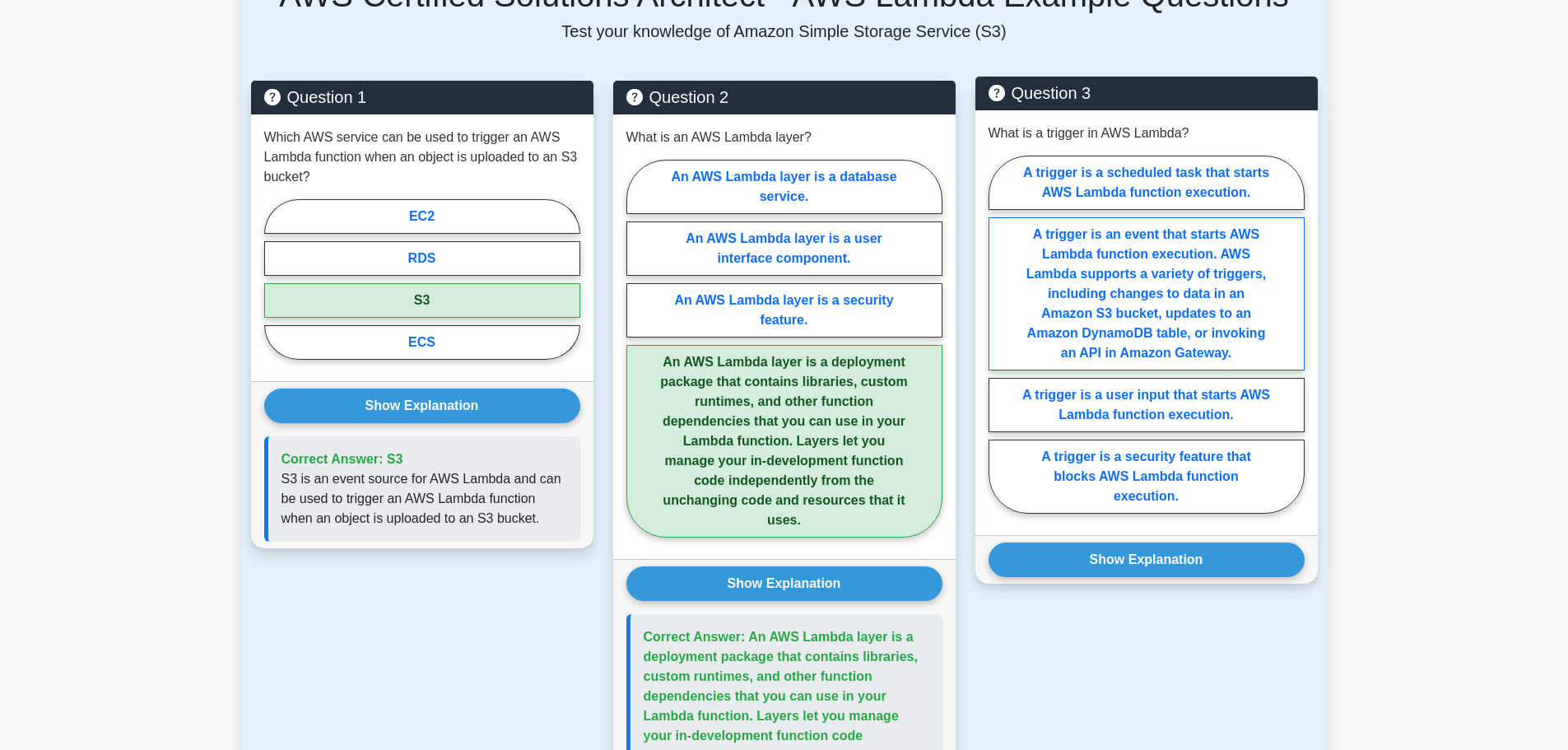
click at [1227, 291] on label "A trigger is an event that starts AWS Lambda function execution. AWS Lambda sup…" at bounding box center [1146, 294] width 316 height 153
click at [999, 334] on input "A trigger is an event that starts AWS Lambda function execution. AWS Lambda sup…" at bounding box center [994, 339] width 11 height 11
radio input "true"
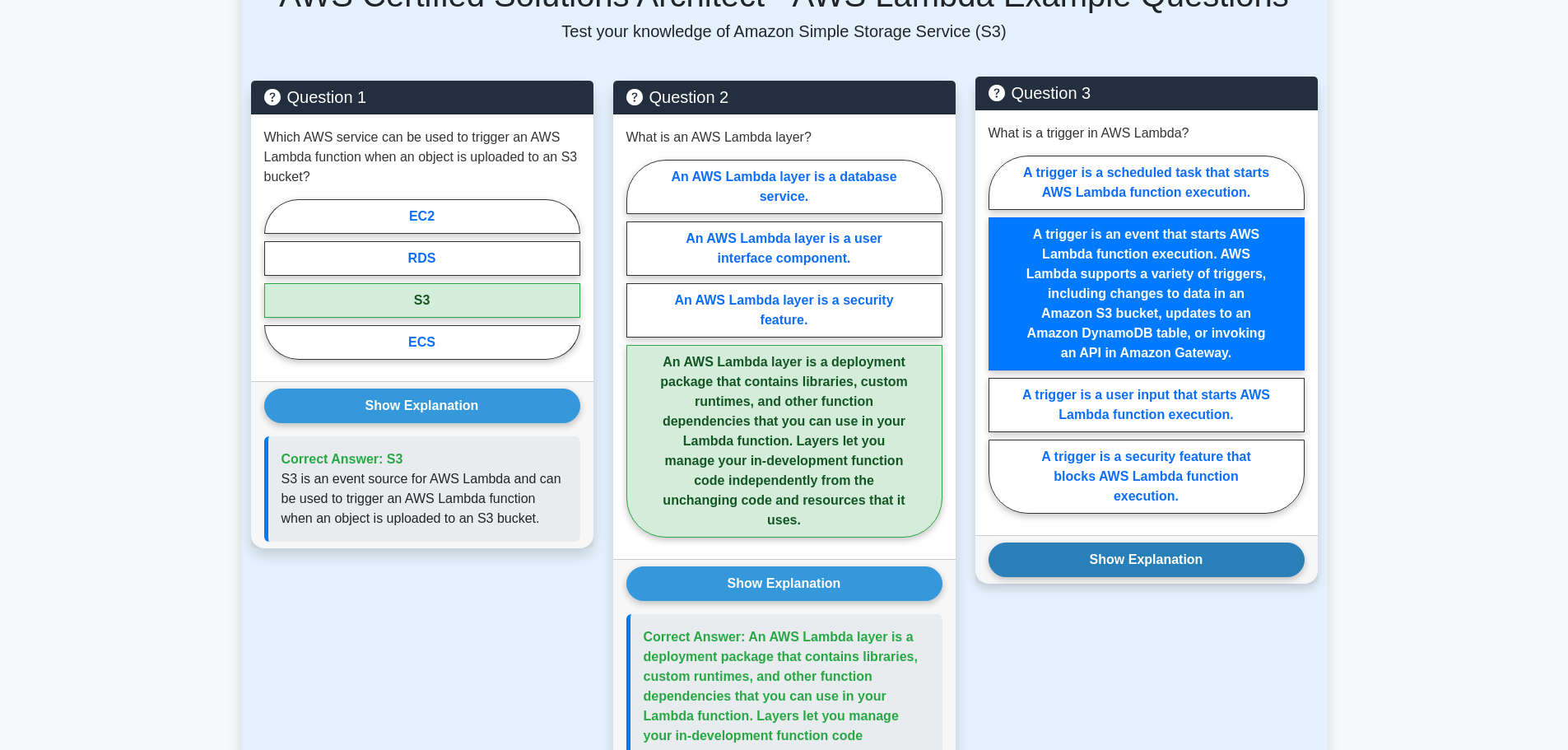
click at [1191, 574] on button "Show Explanation" at bounding box center [1146, 559] width 316 height 34
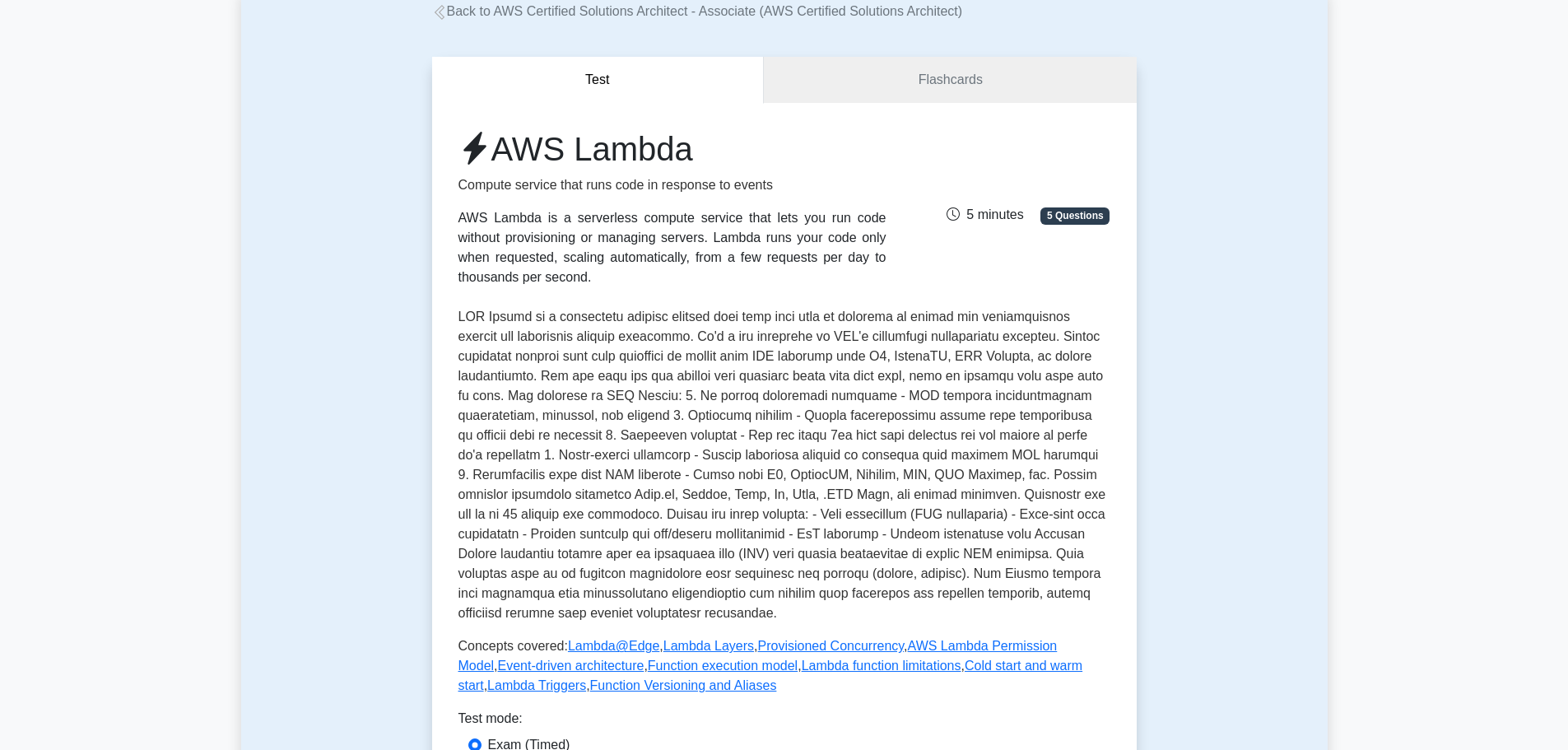
scroll to position [0, 0]
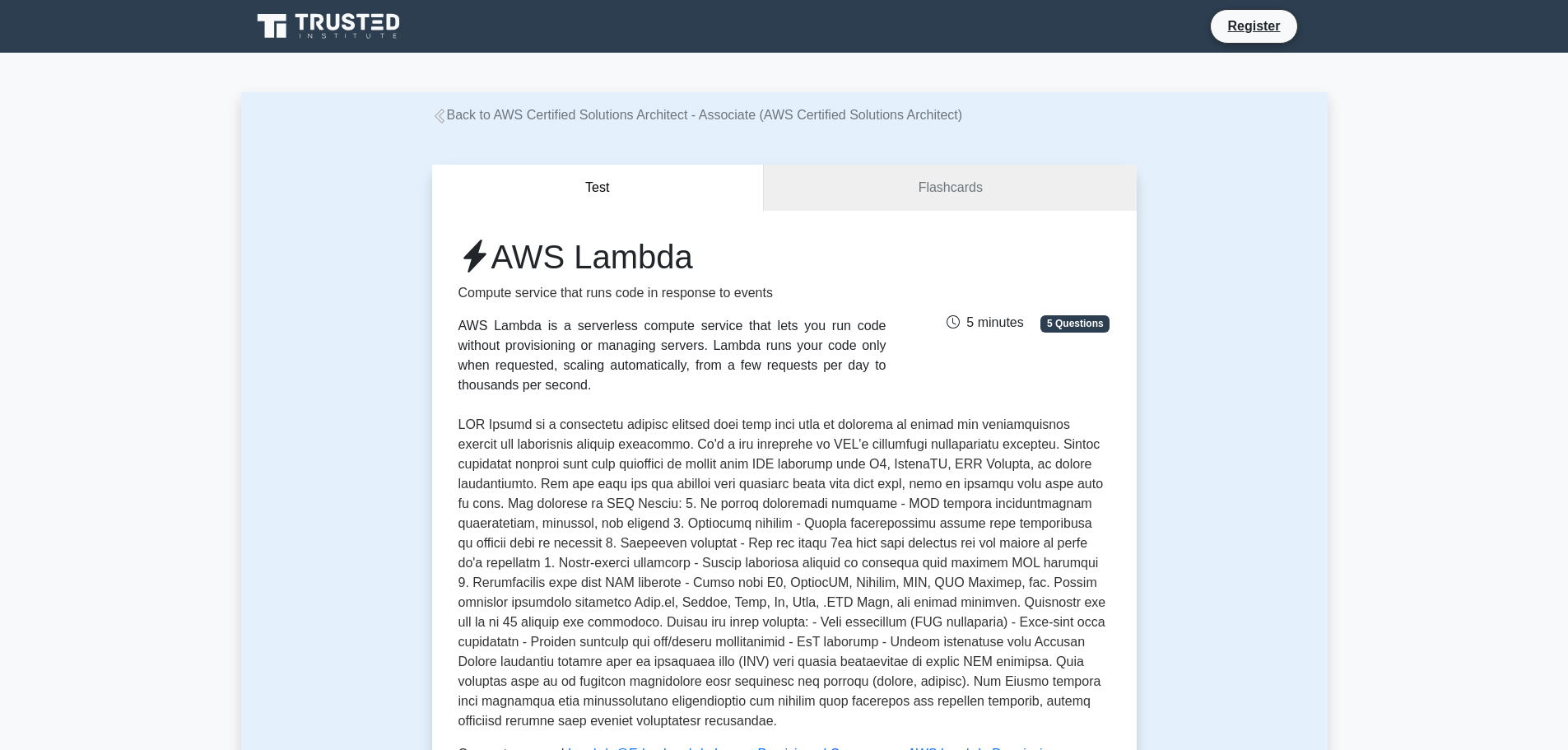
click at [375, 37] on icon at bounding box center [330, 26] width 158 height 32
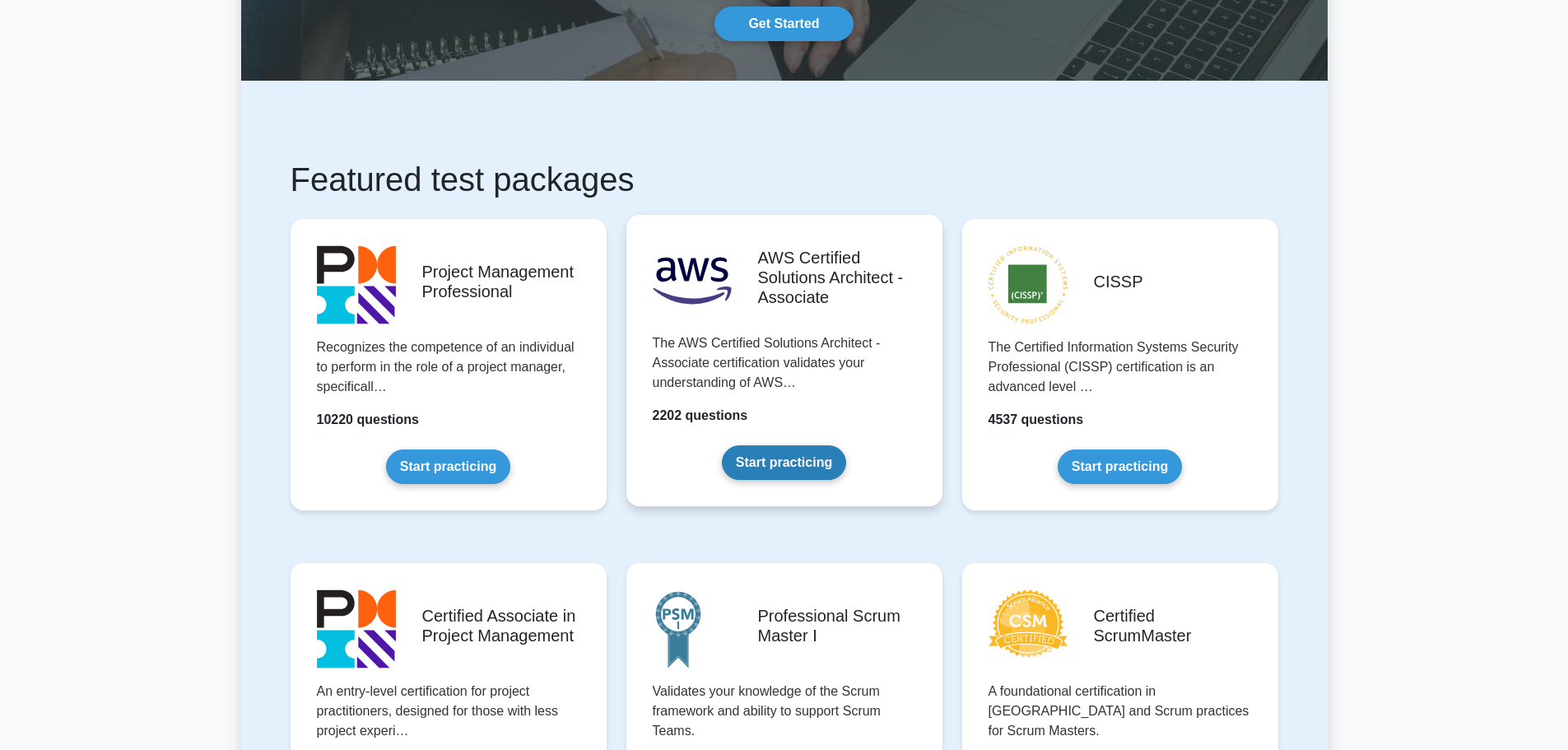
click at [812, 445] on link "Start practicing" at bounding box center [784, 462] width 124 height 34
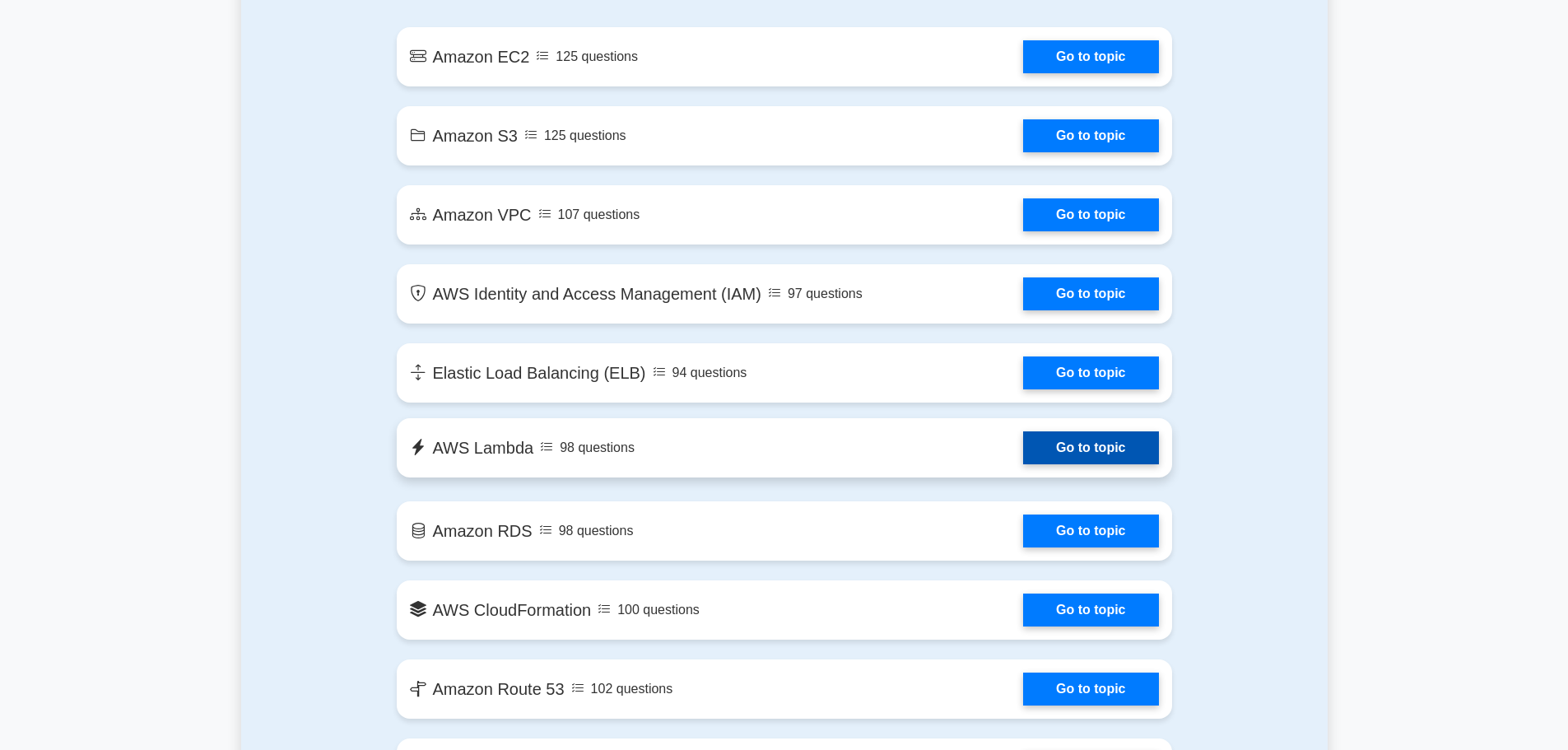
scroll to position [1070, 0]
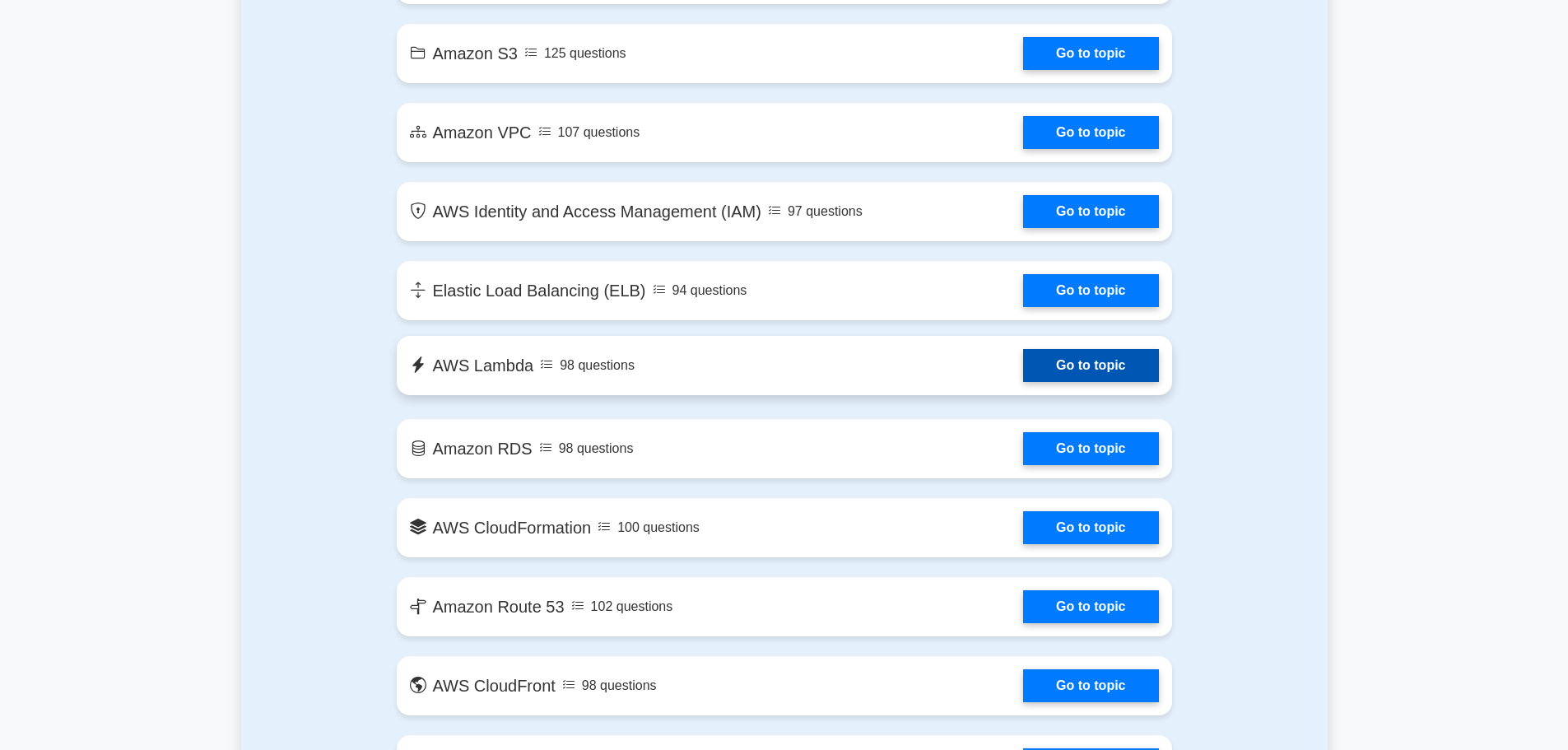
click at [1023, 368] on link "Go to topic" at bounding box center [1090, 365] width 135 height 33
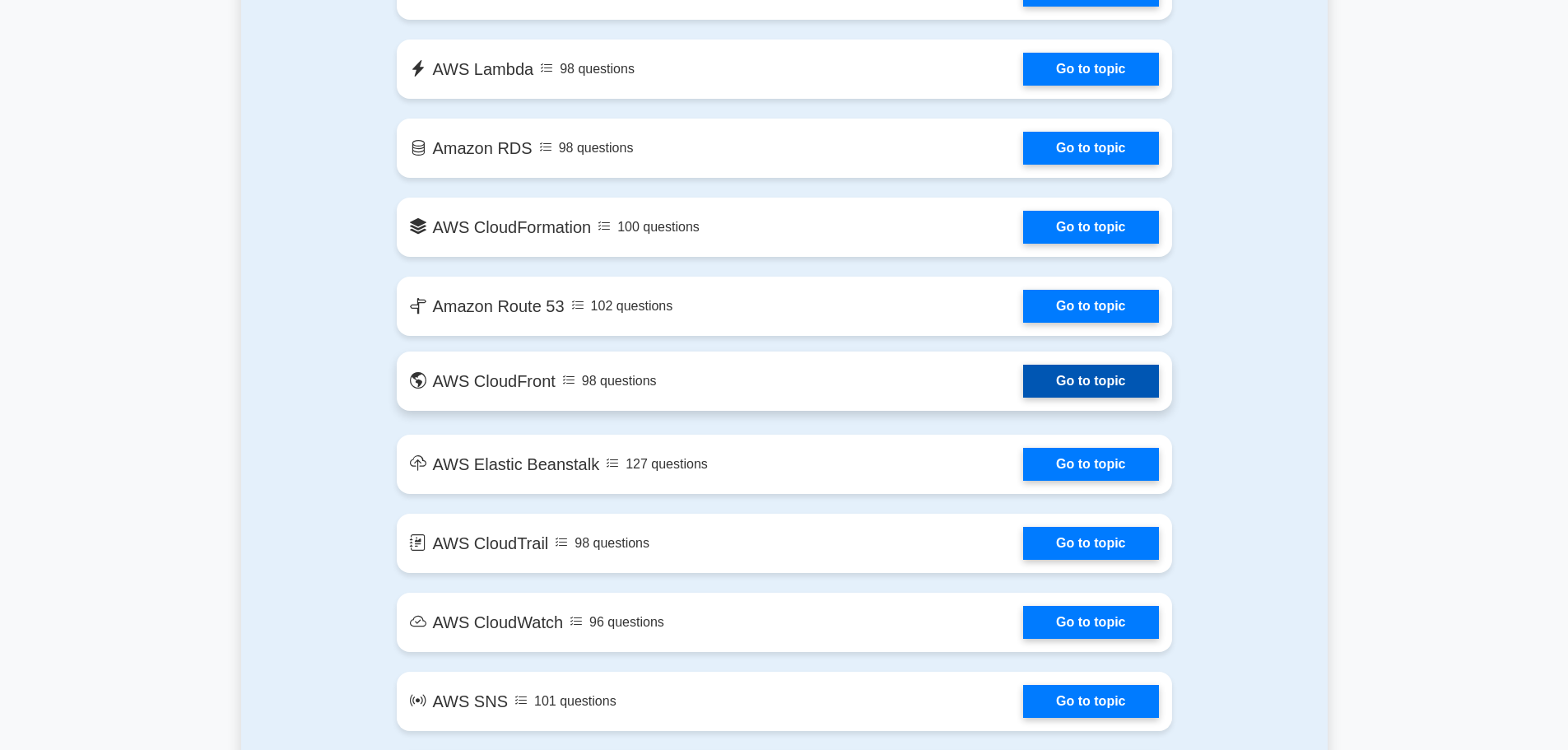
scroll to position [1399, 0]
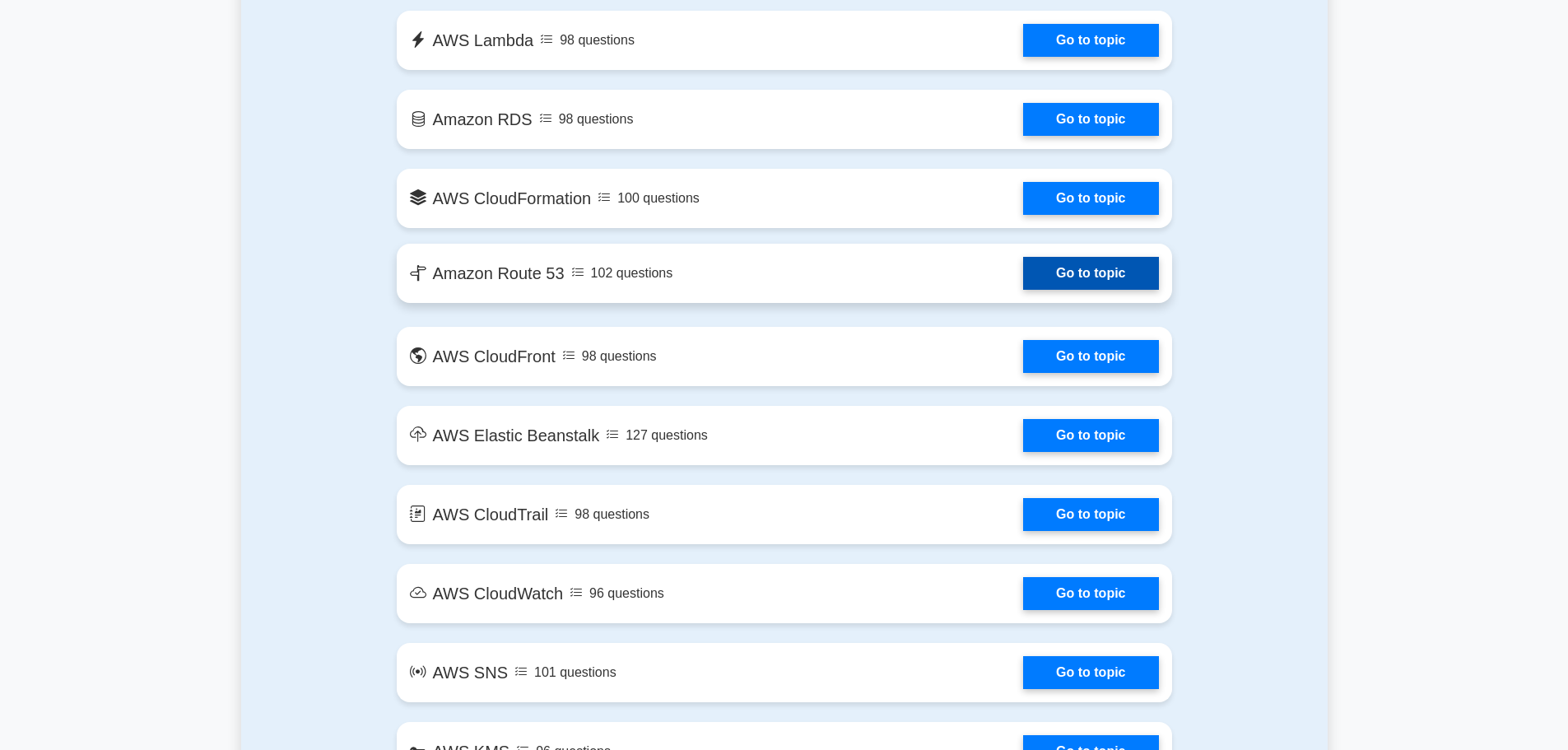
click at [1023, 269] on link "Go to topic" at bounding box center [1090, 273] width 135 height 33
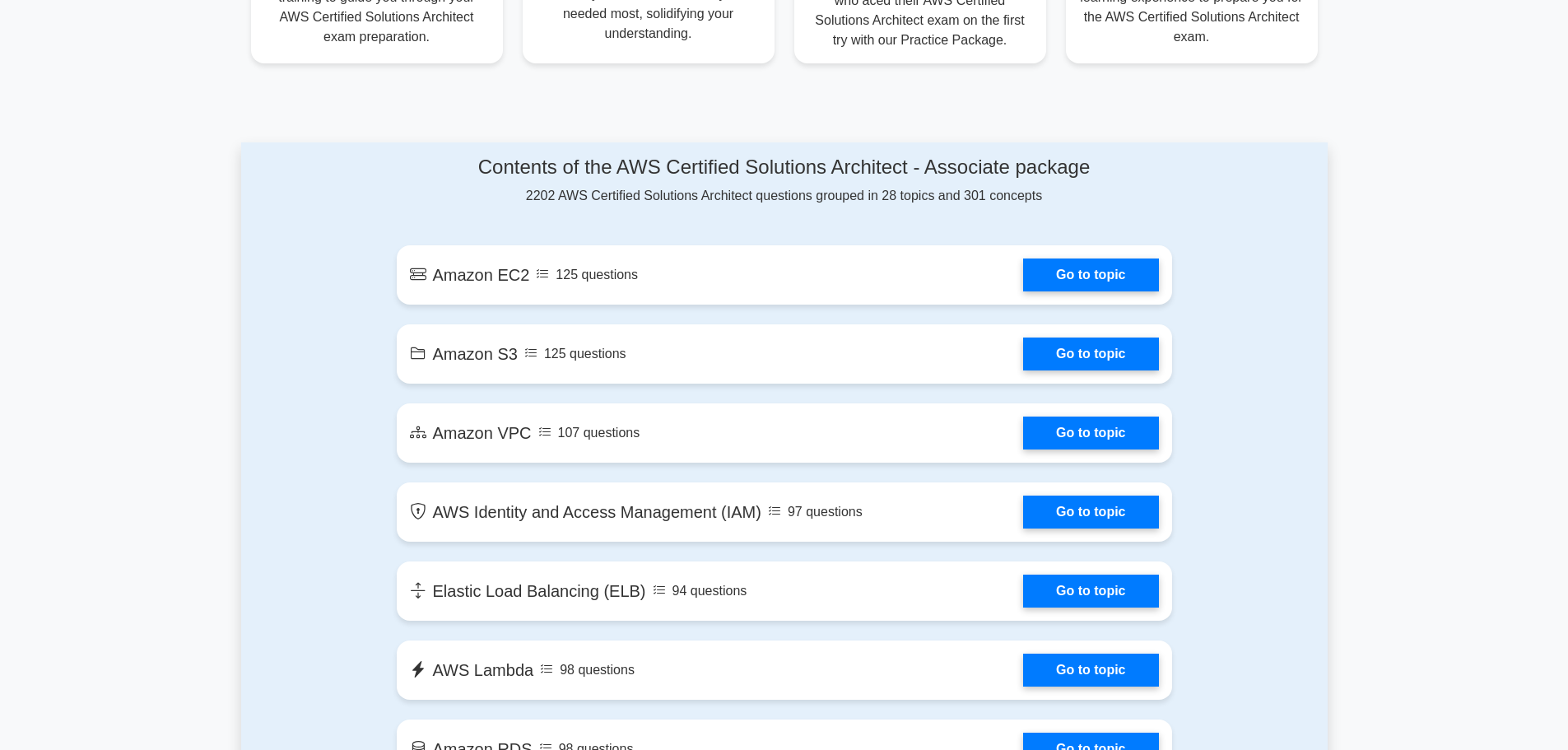
scroll to position [740, 0]
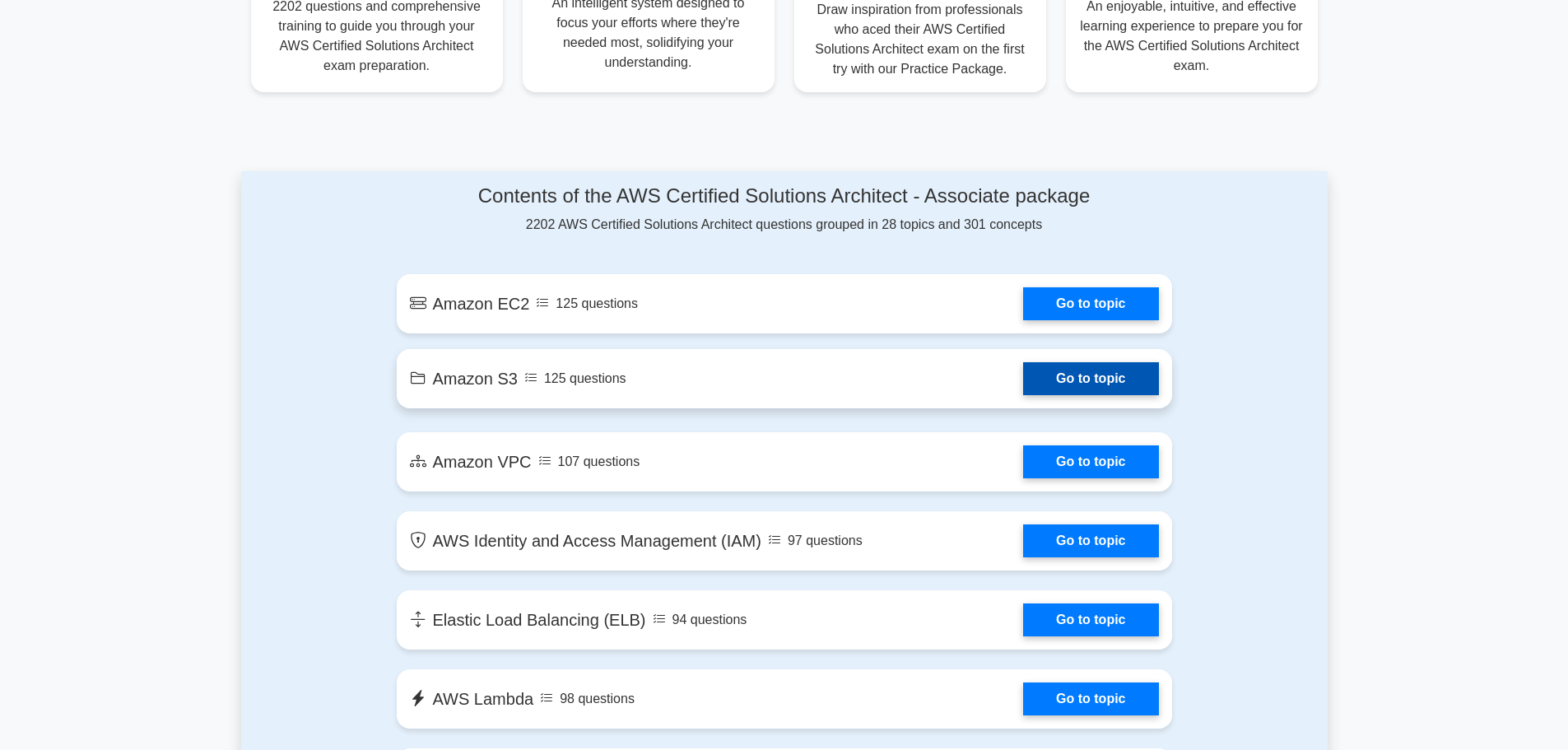
click at [1023, 385] on link "Go to topic" at bounding box center [1090, 378] width 135 height 33
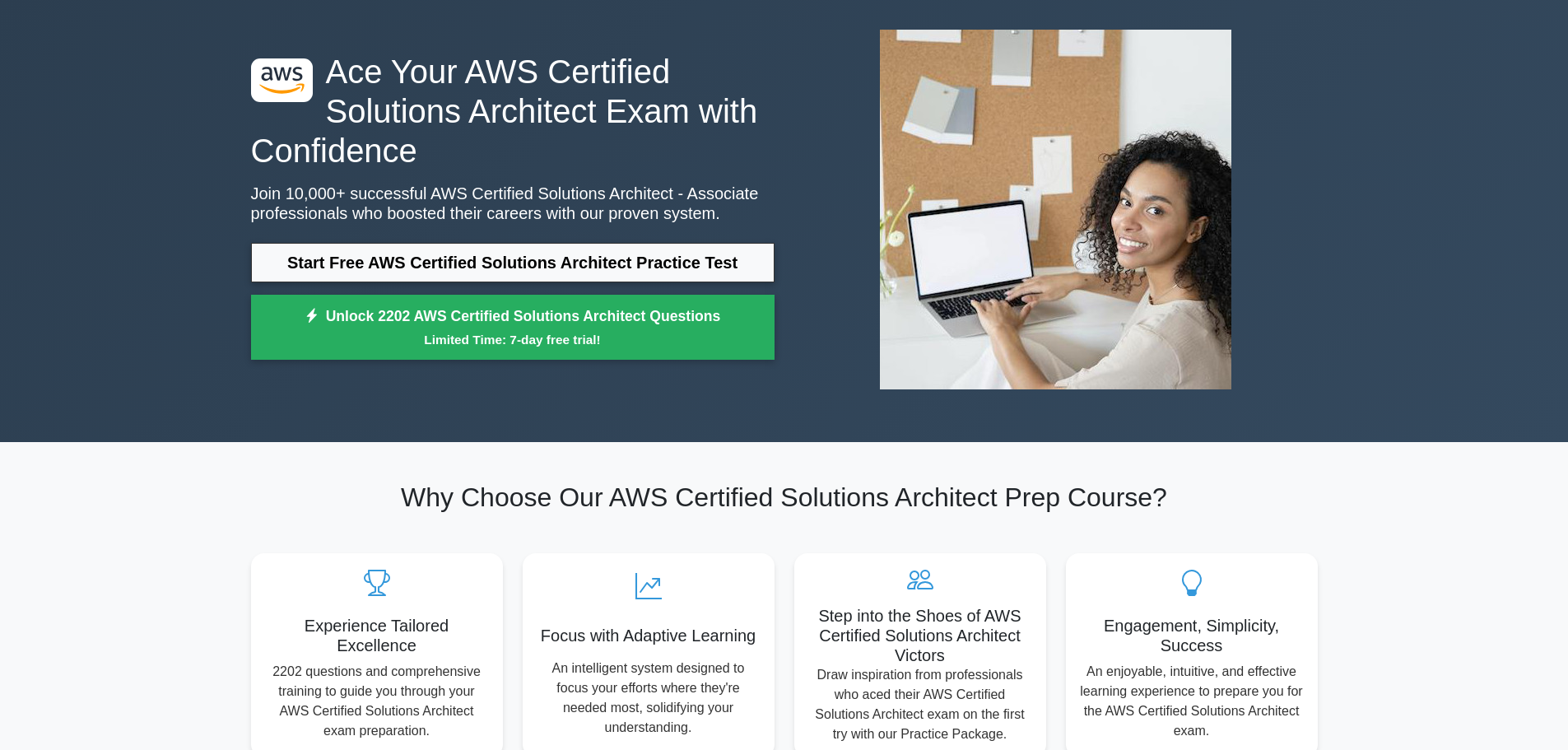
scroll to position [0, 0]
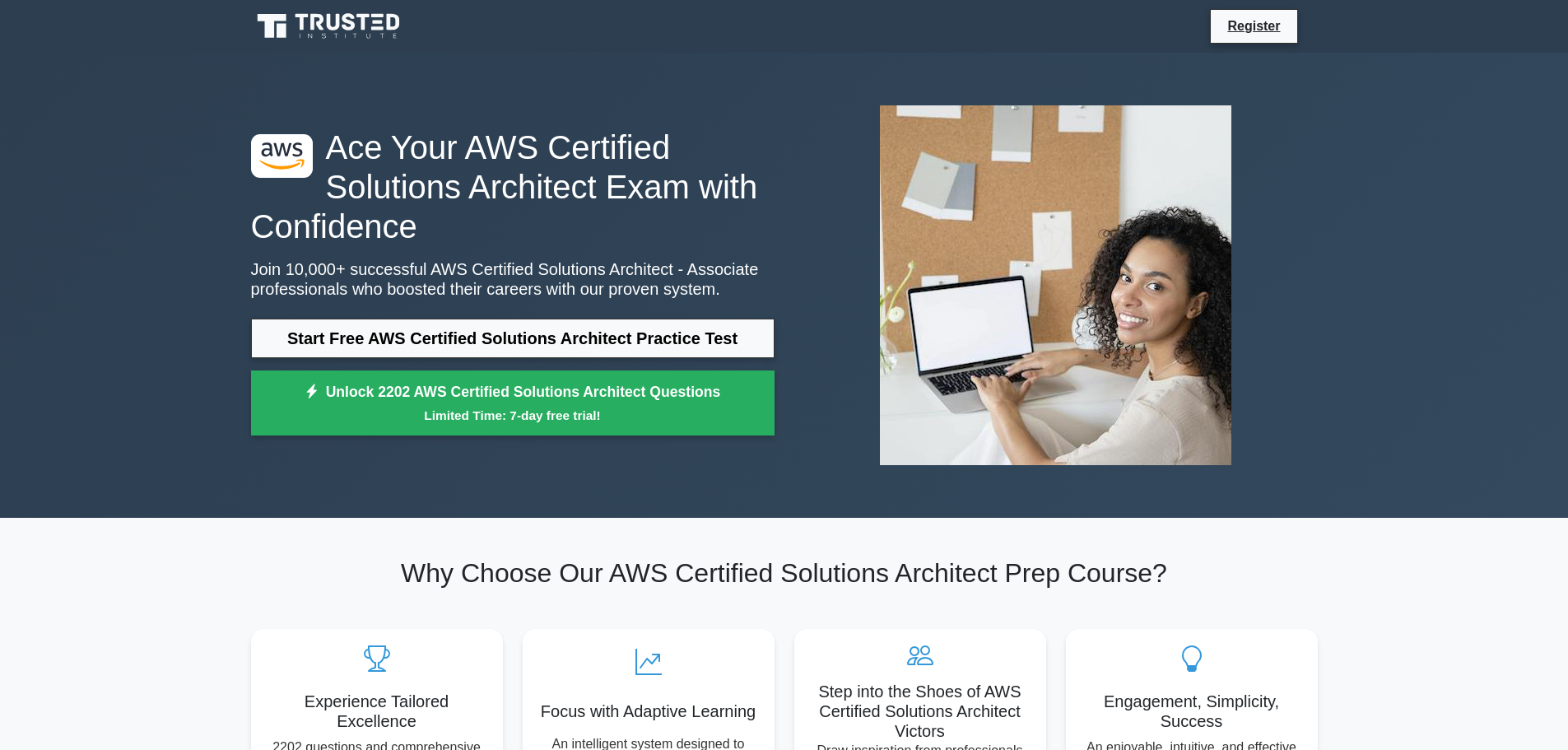
click at [317, 25] on icon at bounding box center [317, 22] width 13 height 17
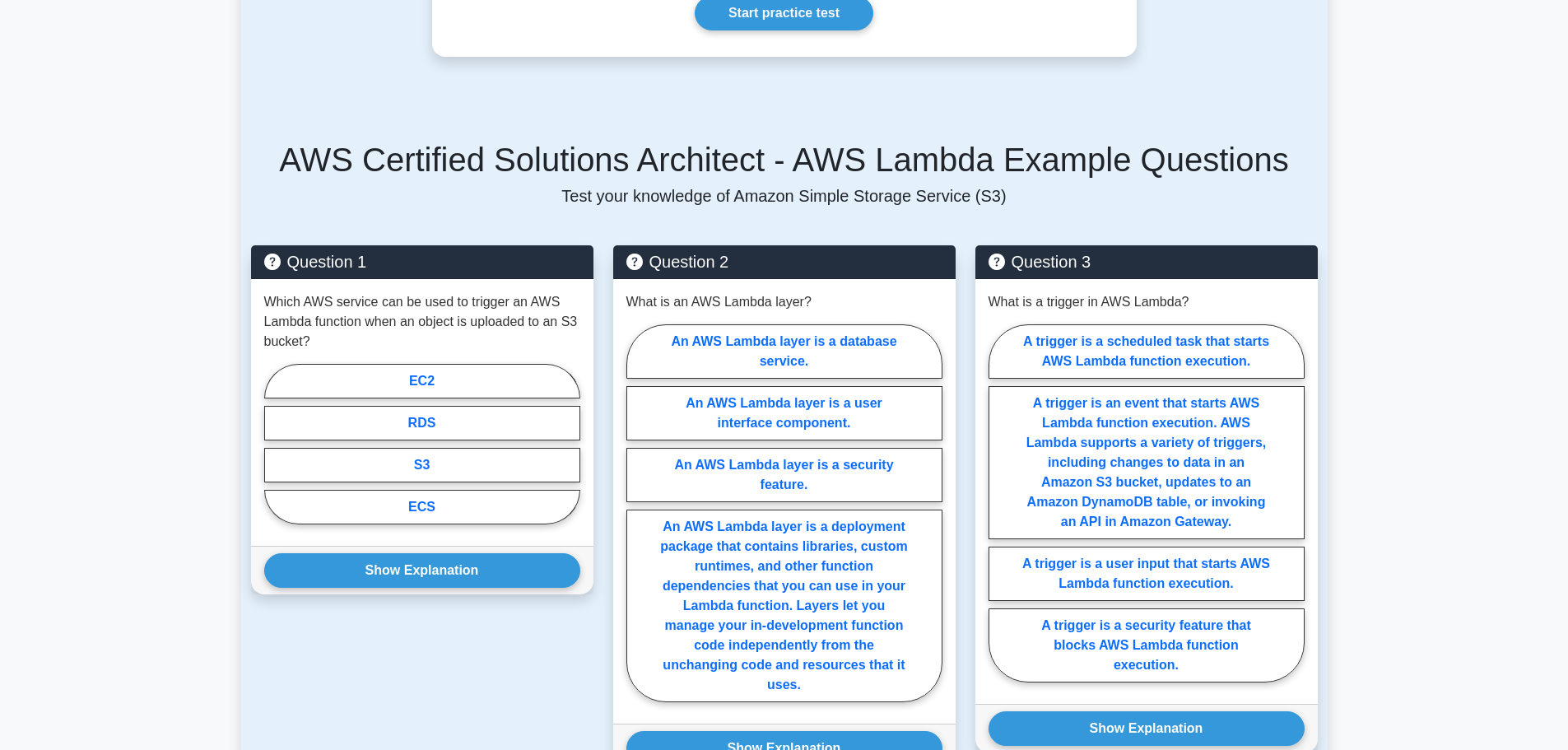
scroll to position [987, 0]
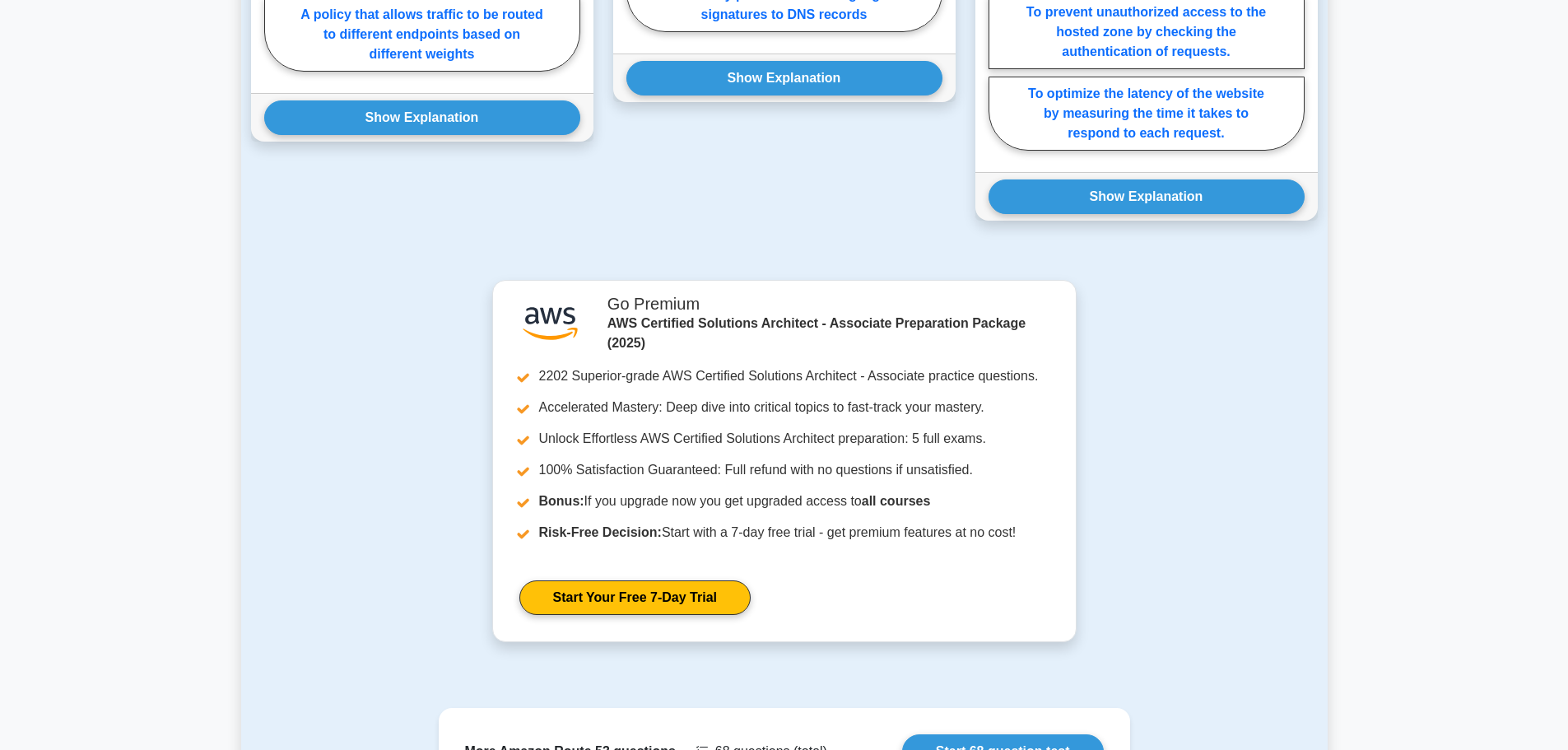
scroll to position [1646, 0]
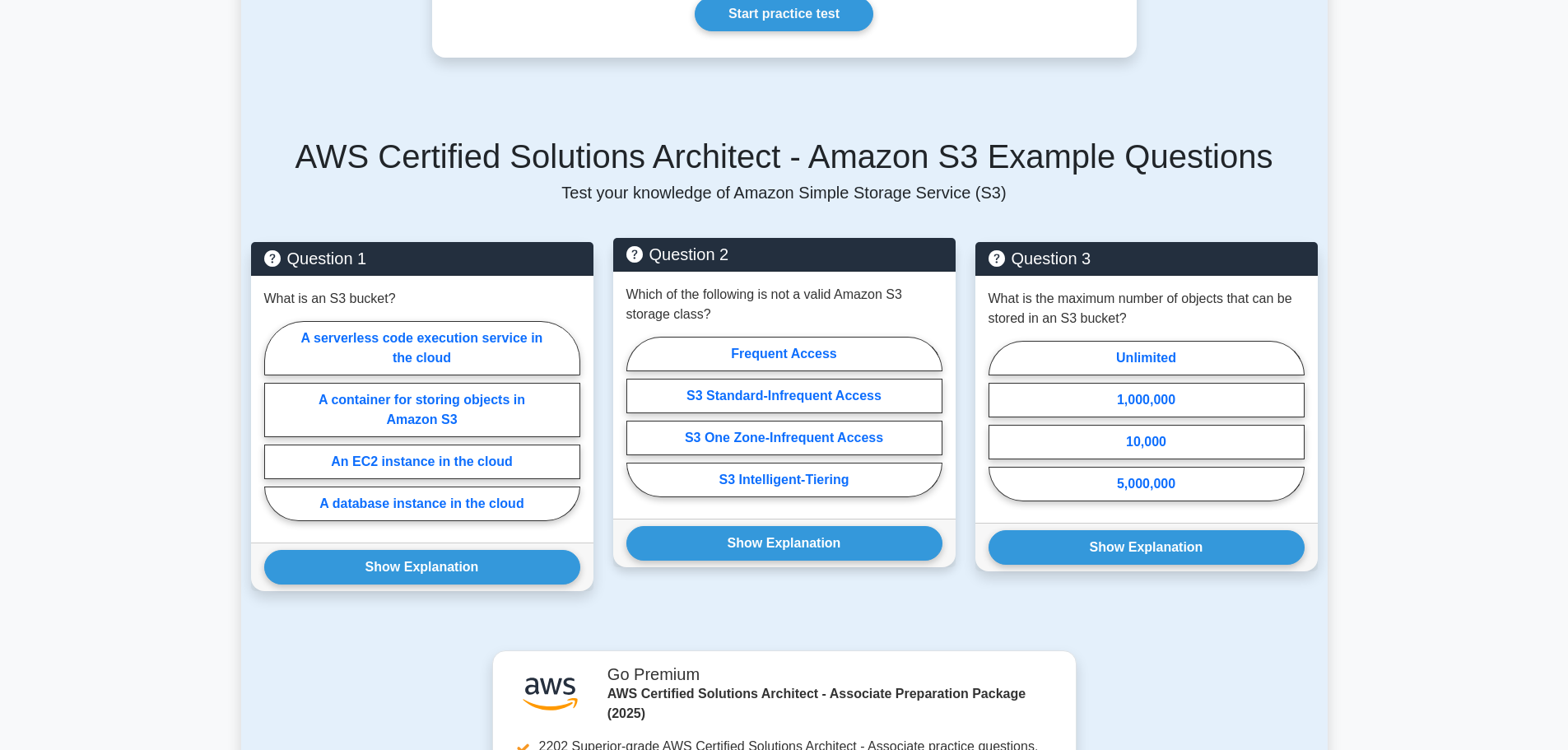
scroll to position [987, 0]
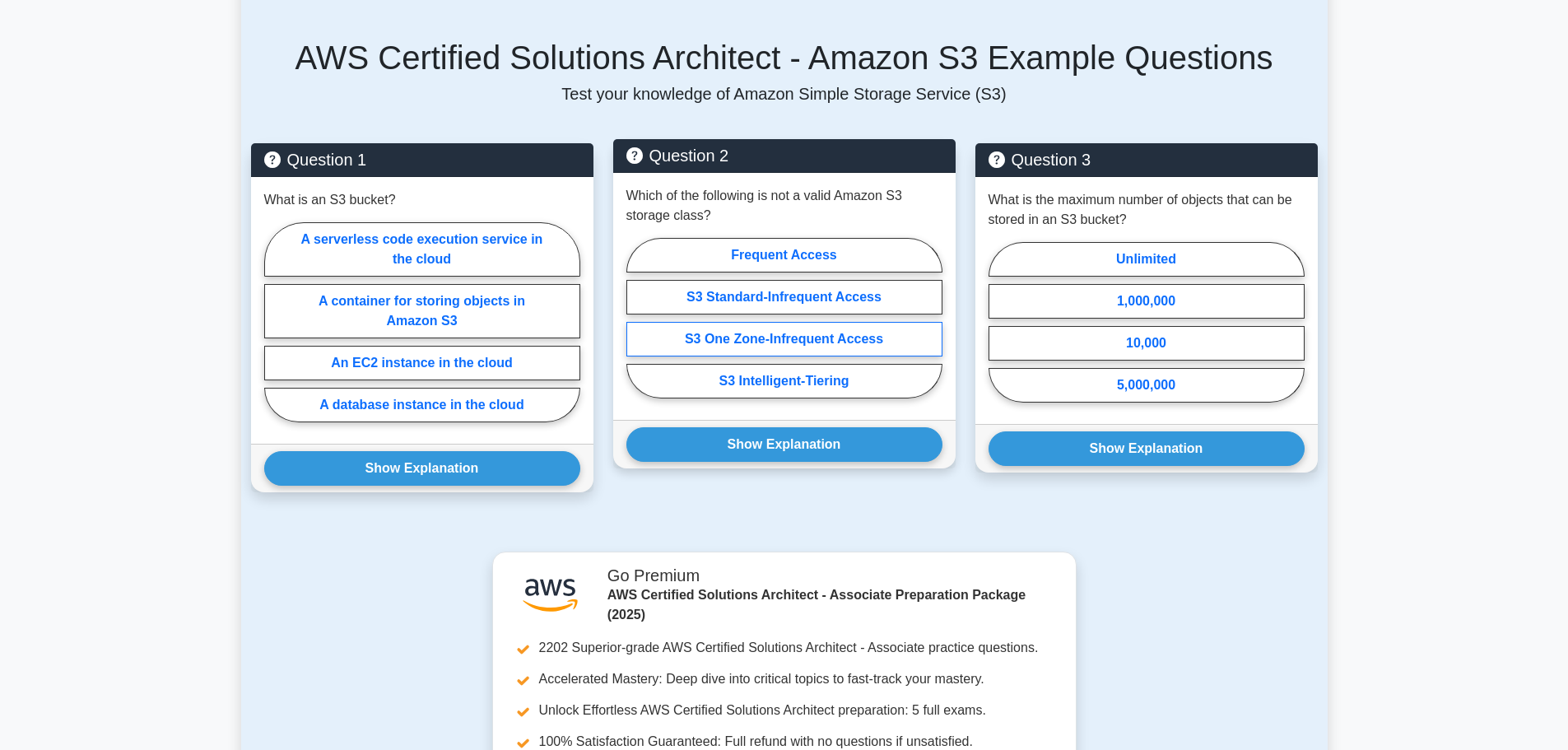
drag, startPoint x: 800, startPoint y: 330, endPoint x: 797, endPoint y: 322, distance: 8.5
